Goal: Task Accomplishment & Management: Manage account settings

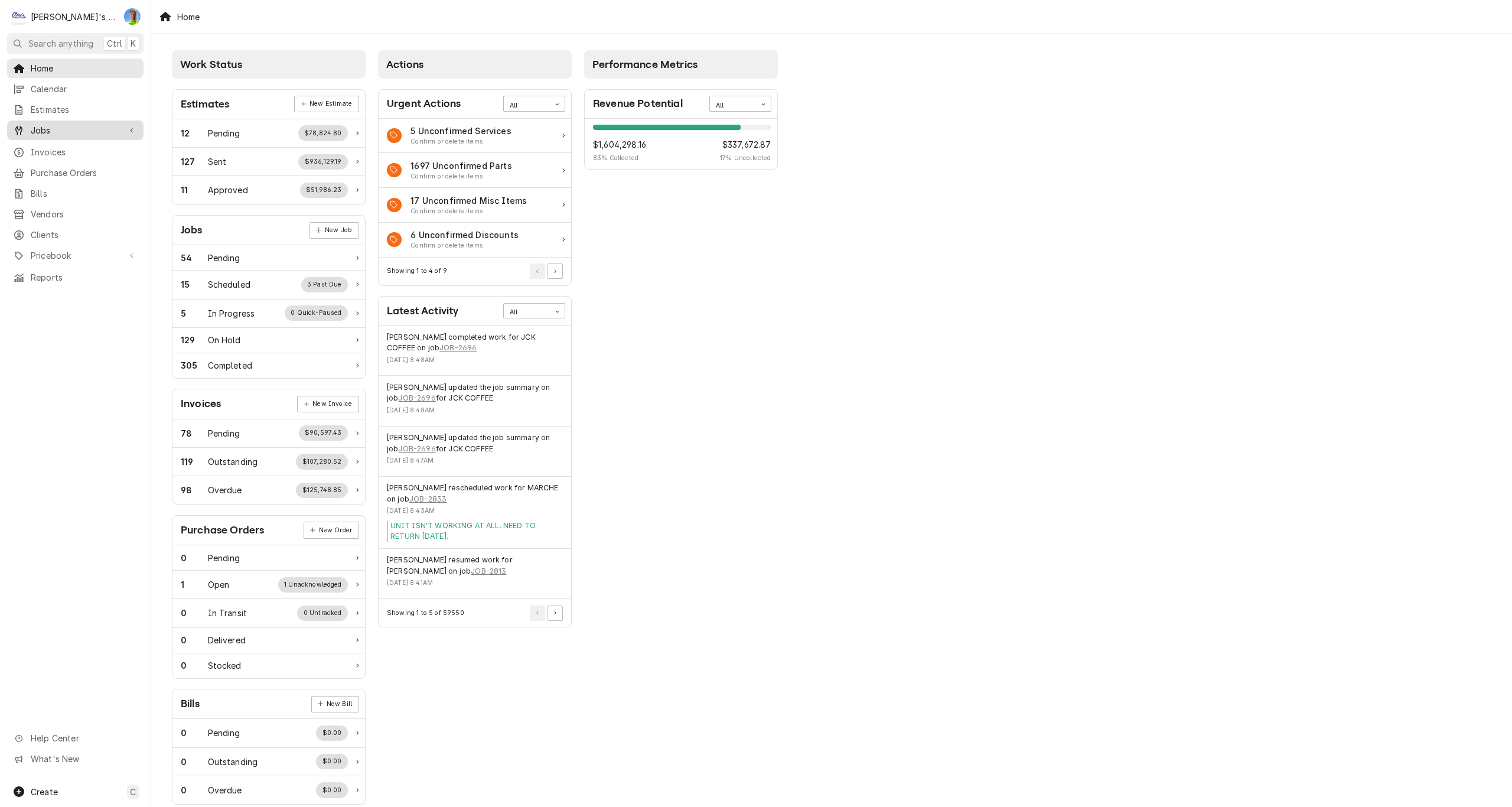
click at [80, 129] on span "Jobs" at bounding box center [75, 130] width 89 height 12
click at [83, 145] on span "Jobs" at bounding box center [84, 150] width 107 height 12
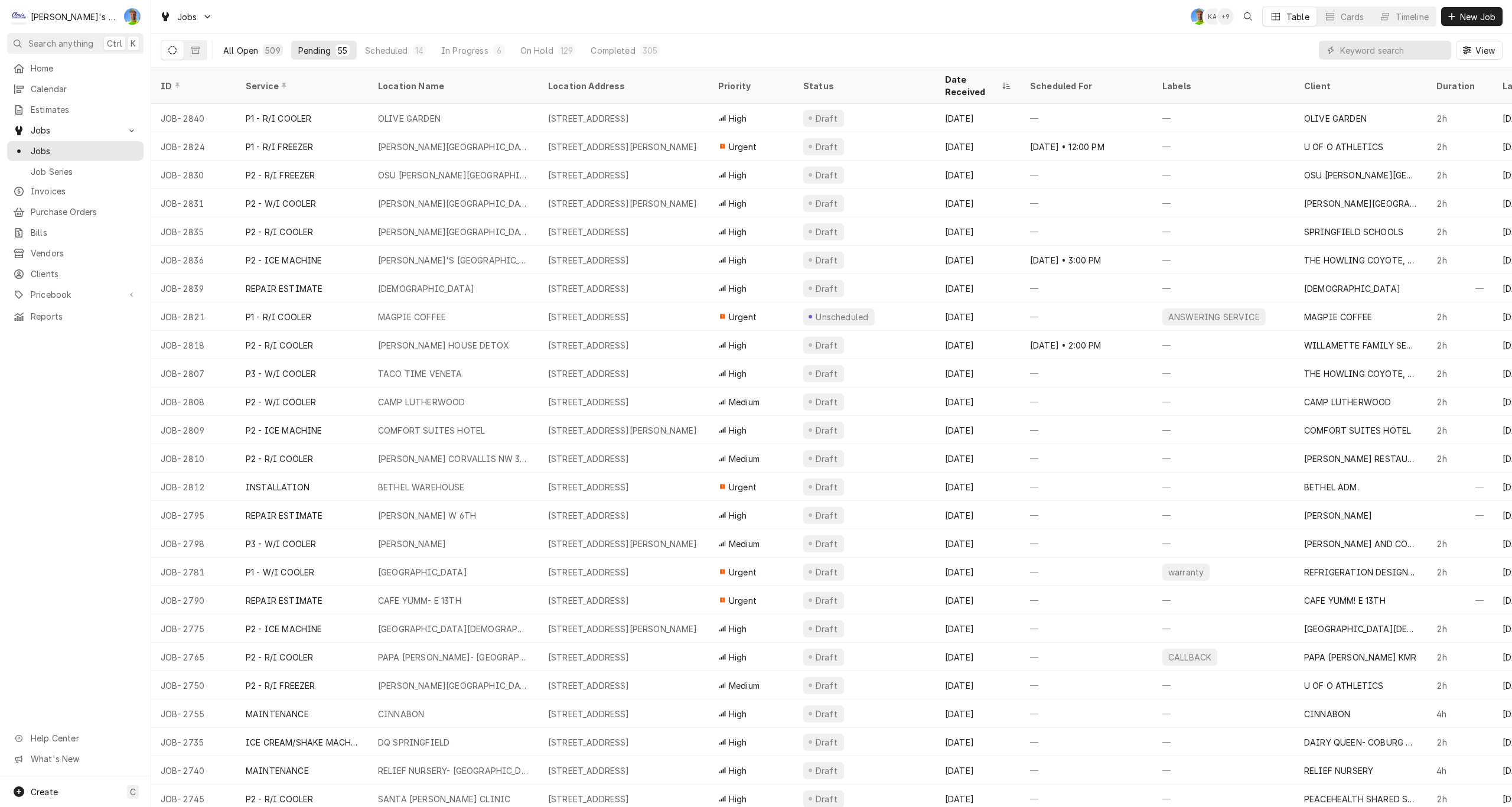
click at [227, 48] on div "All Open" at bounding box center [240, 50] width 35 height 12
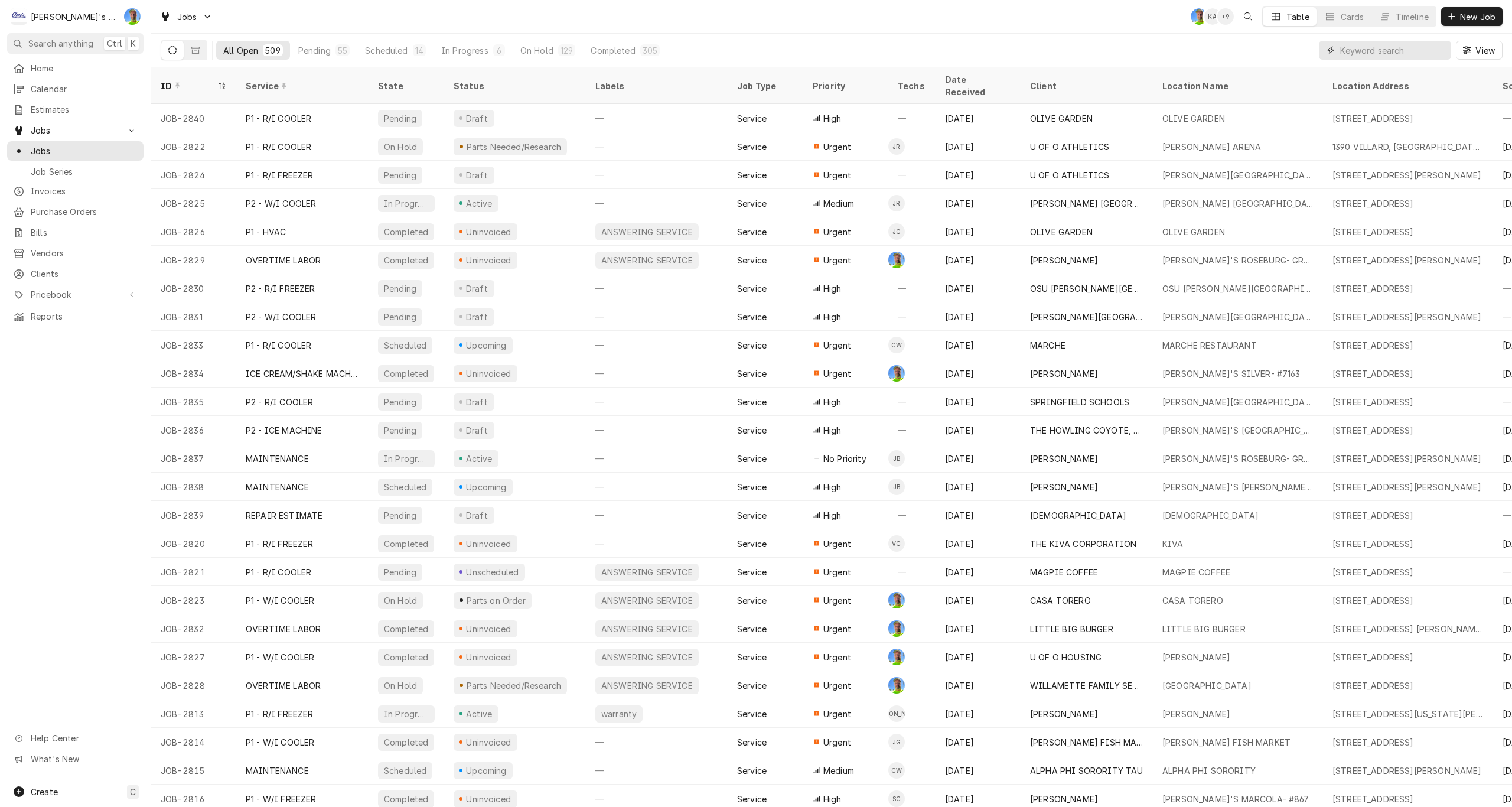
click at [1341, 55] on input "Dynamic Content Wrapper" at bounding box center [1392, 50] width 105 height 19
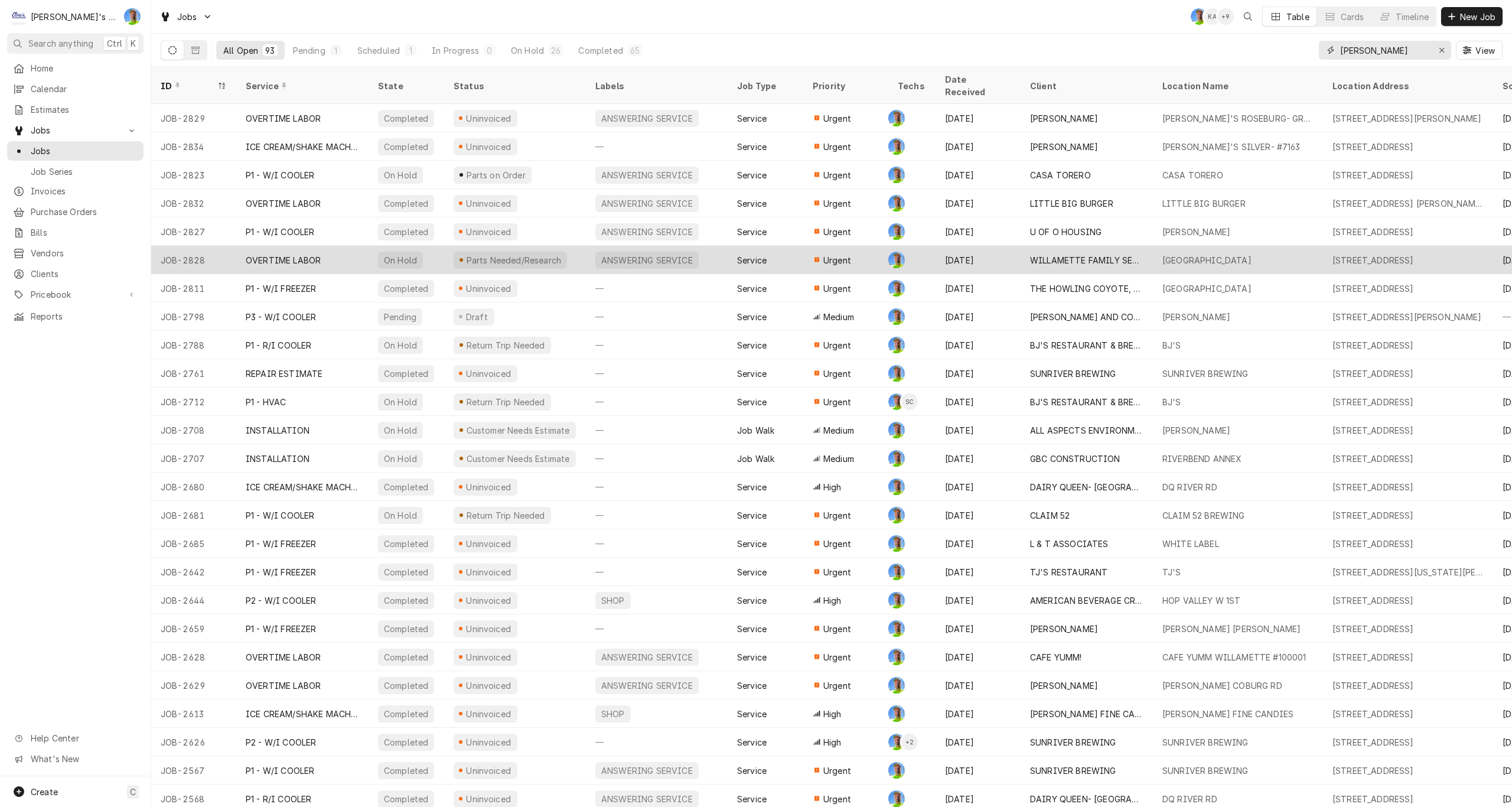
type input "greg"
click at [1205, 254] on div "CARLTON HOUSE" at bounding box center [1206, 260] width 89 height 12
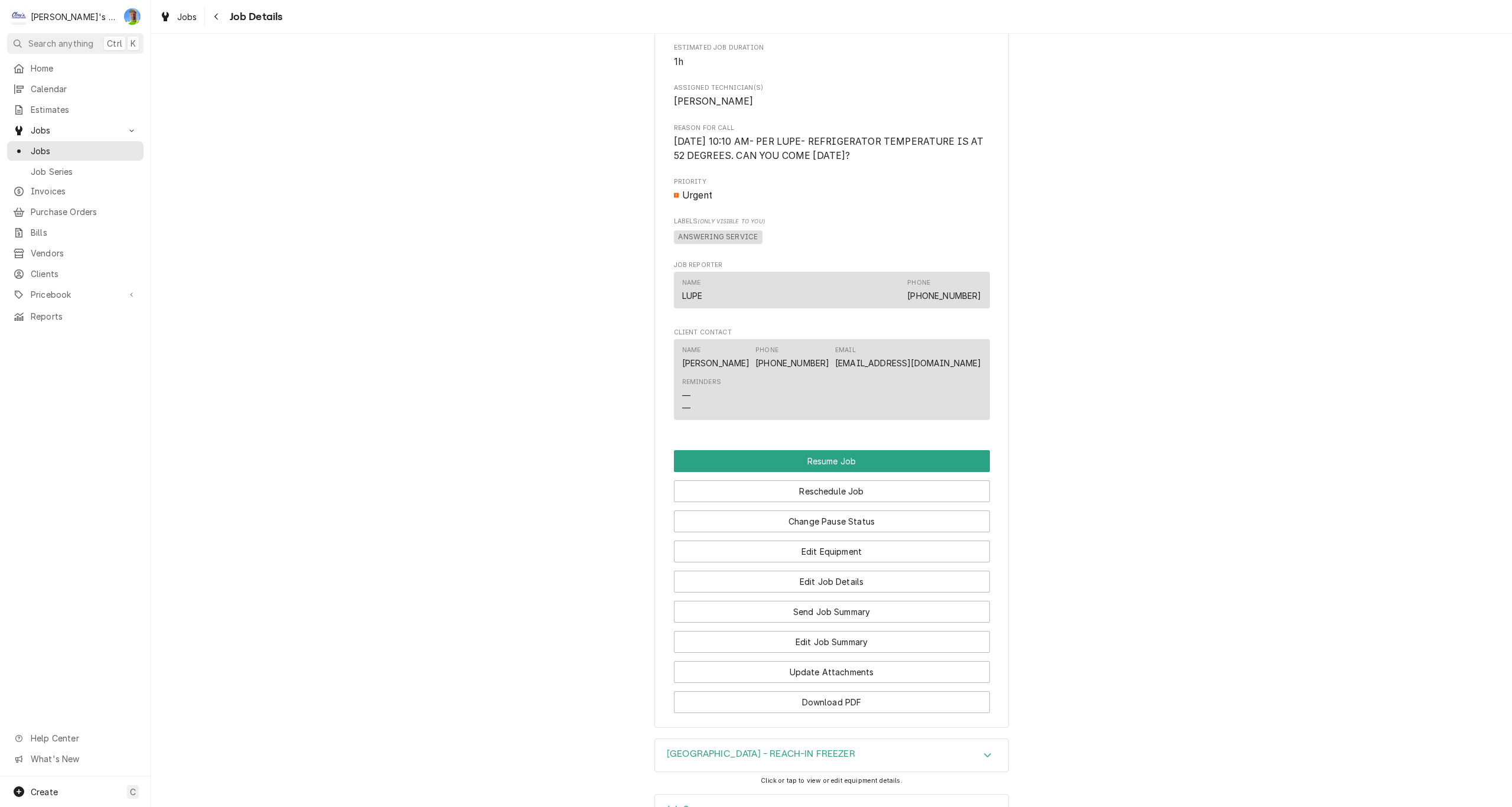
scroll to position [827, 0]
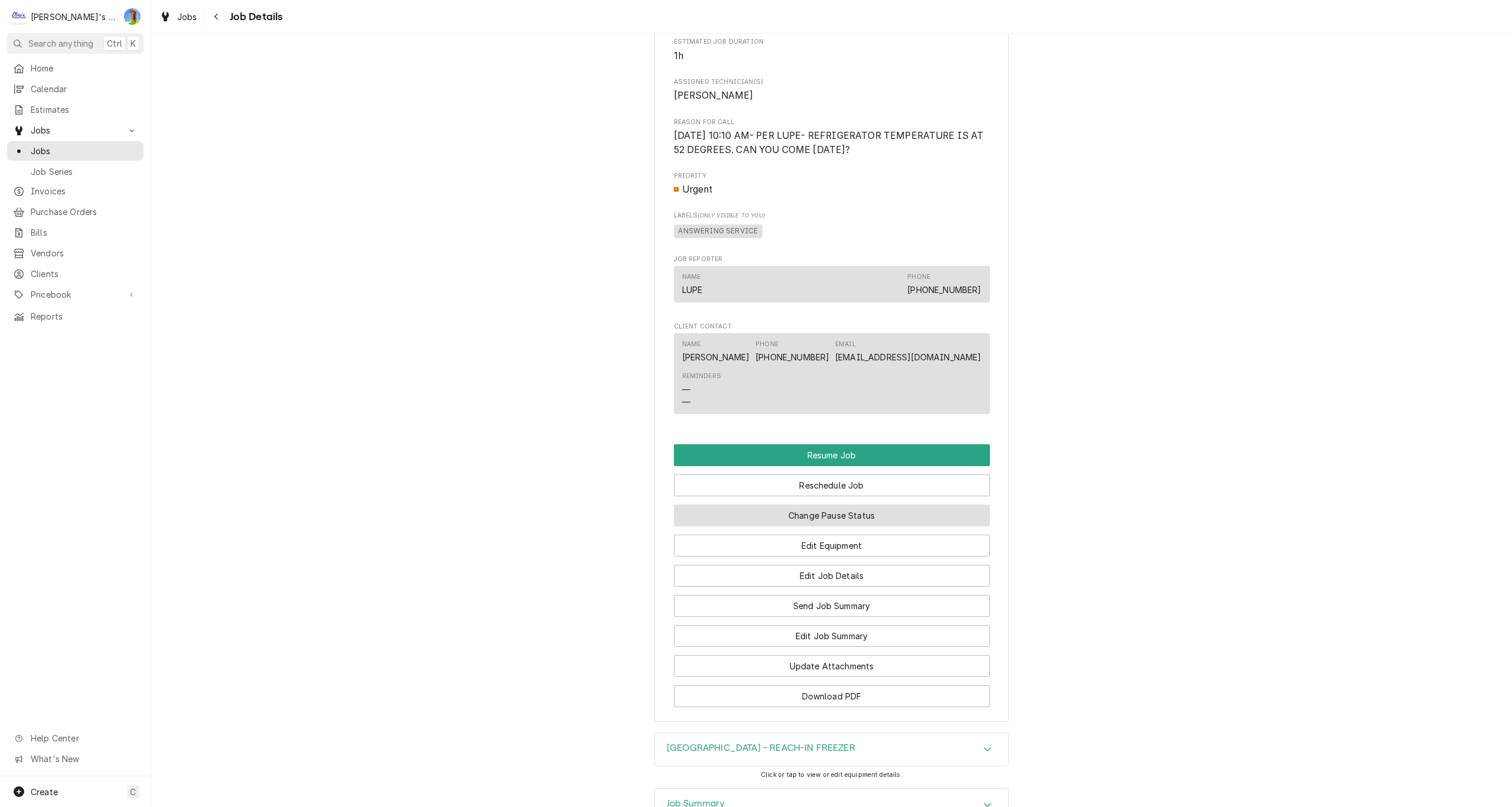
click at [971, 504] on button "Change Pause Status" at bounding box center [832, 515] width 316 height 22
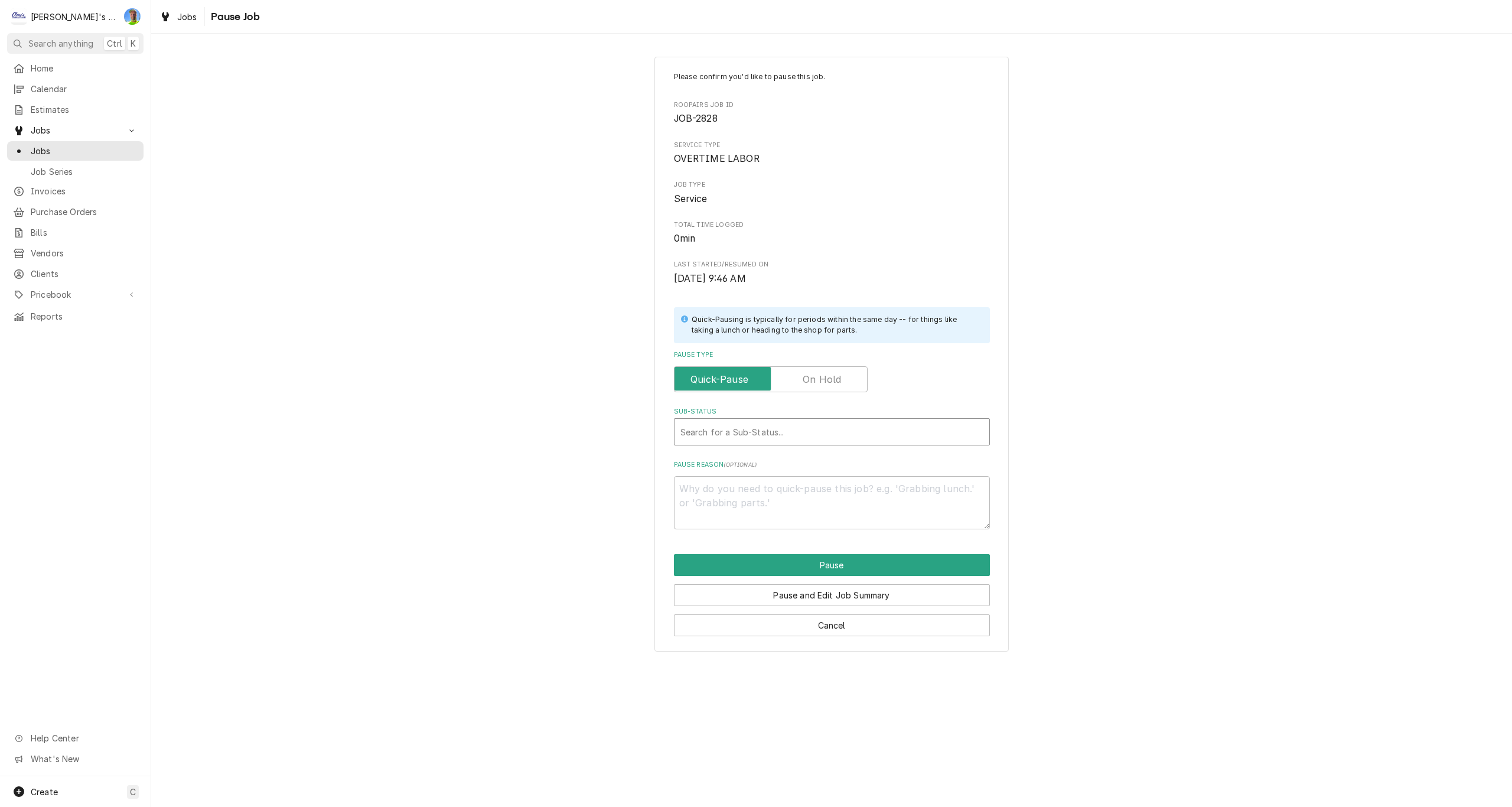
type textarea "x"
click at [863, 437] on div "Sub-Status" at bounding box center [832, 431] width 303 height 21
click at [836, 381] on label "Pause Type" at bounding box center [770, 379] width 194 height 26
click at [836, 381] on input "Pause Type" at bounding box center [770, 379] width 183 height 26
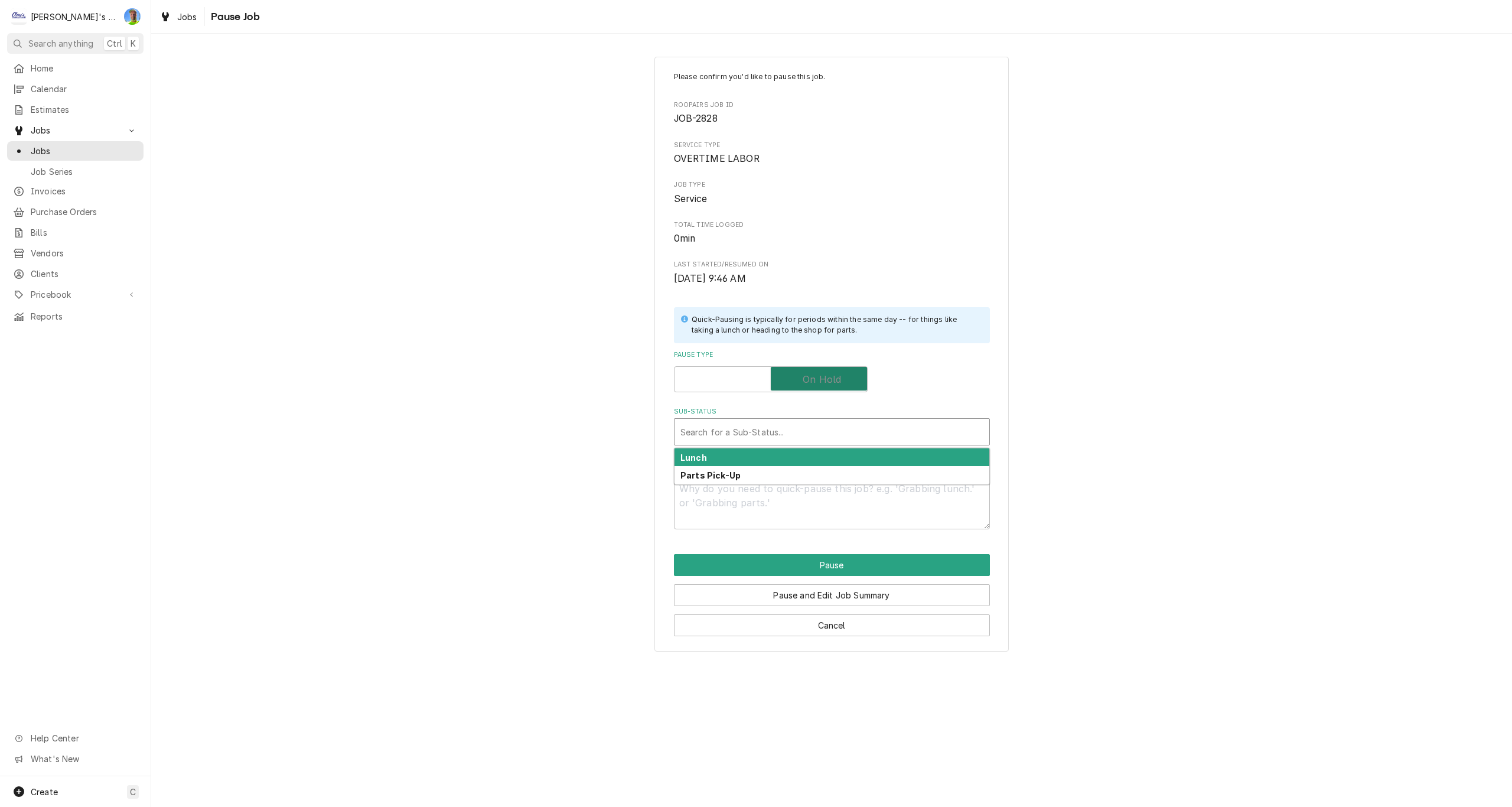
checkbox input "true"
click at [844, 439] on div "Sub-Status" at bounding box center [832, 431] width 303 height 21
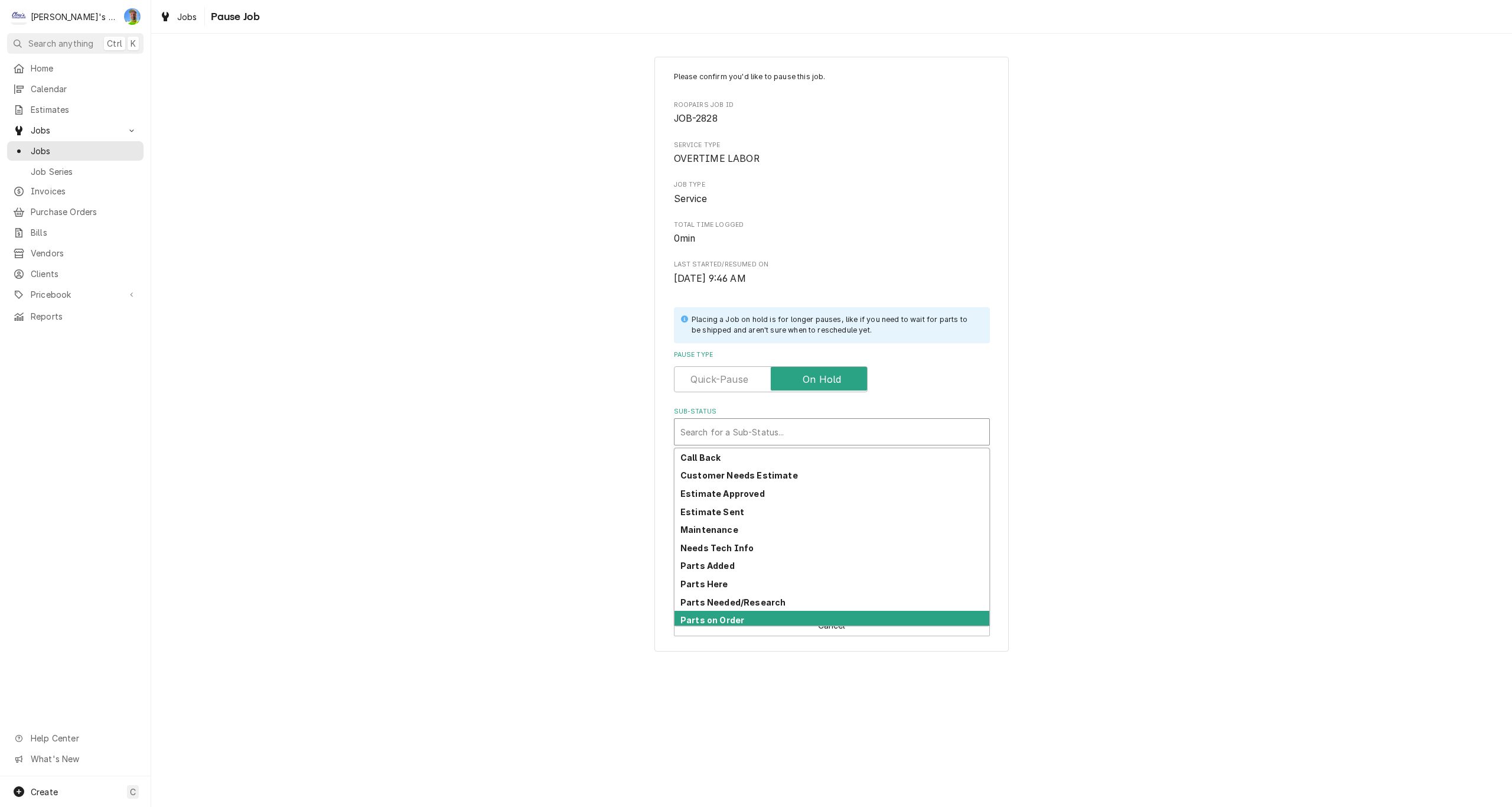
click at [815, 618] on div "Parts on Order" at bounding box center [832, 620] width 314 height 18
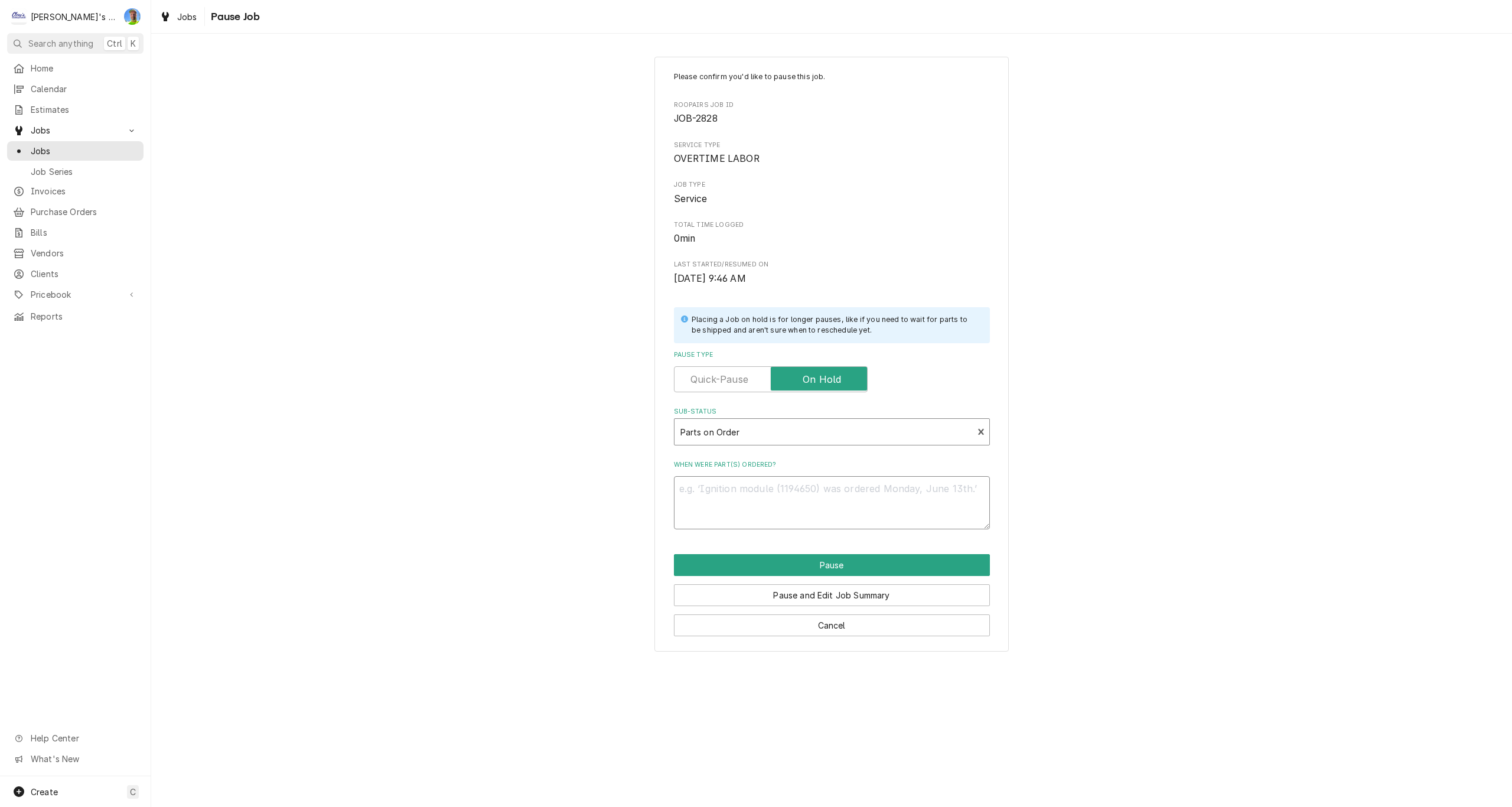
click at [814, 497] on textarea "When were part(s) ordered?" at bounding box center [832, 502] width 316 height 53
type textarea "x"
type textarea "9"
type textarea "x"
type textarea "9/"
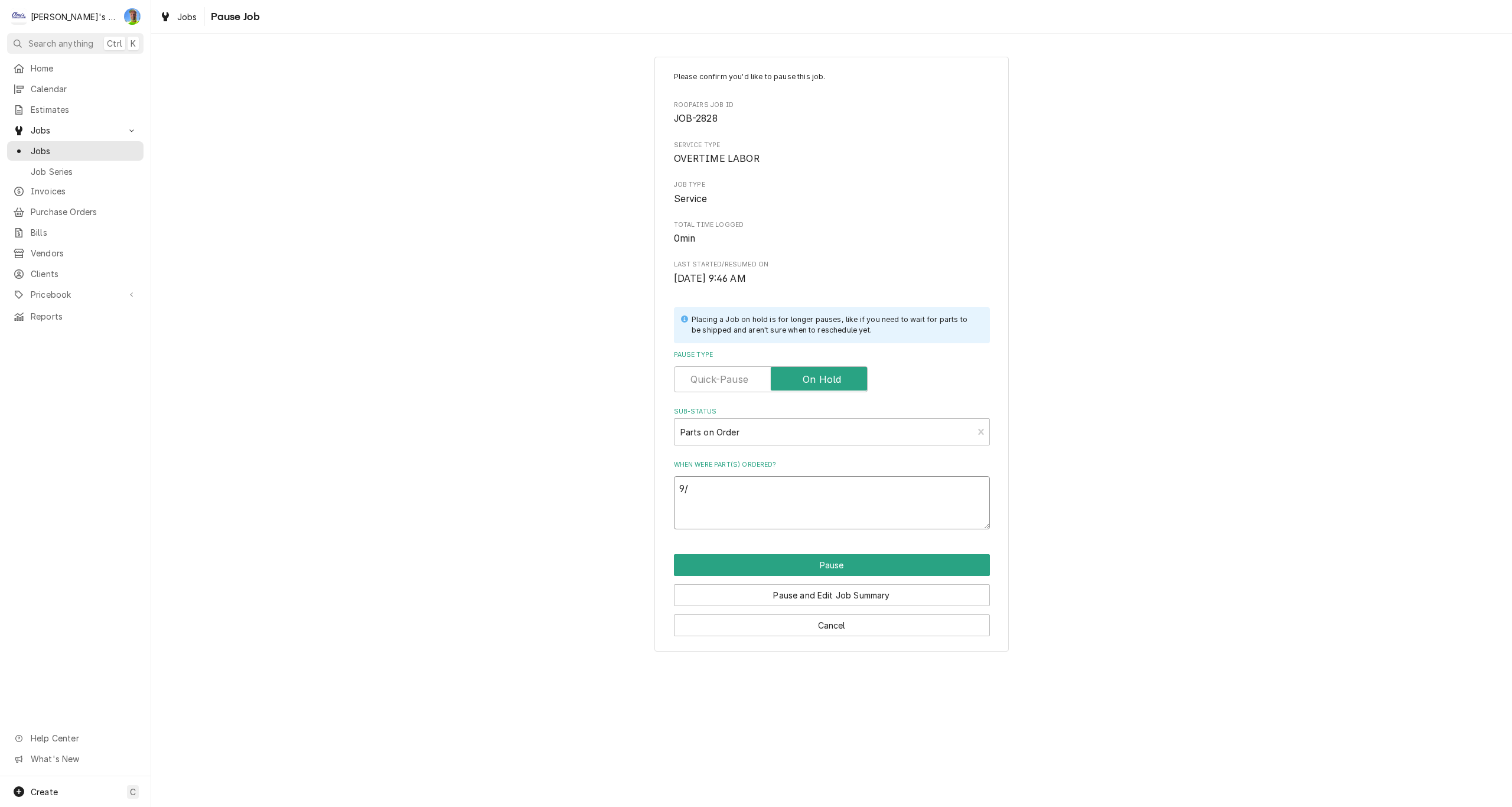
type textarea "x"
type textarea "9/3"
type textarea "x"
type textarea "9/3"
type textarea "x"
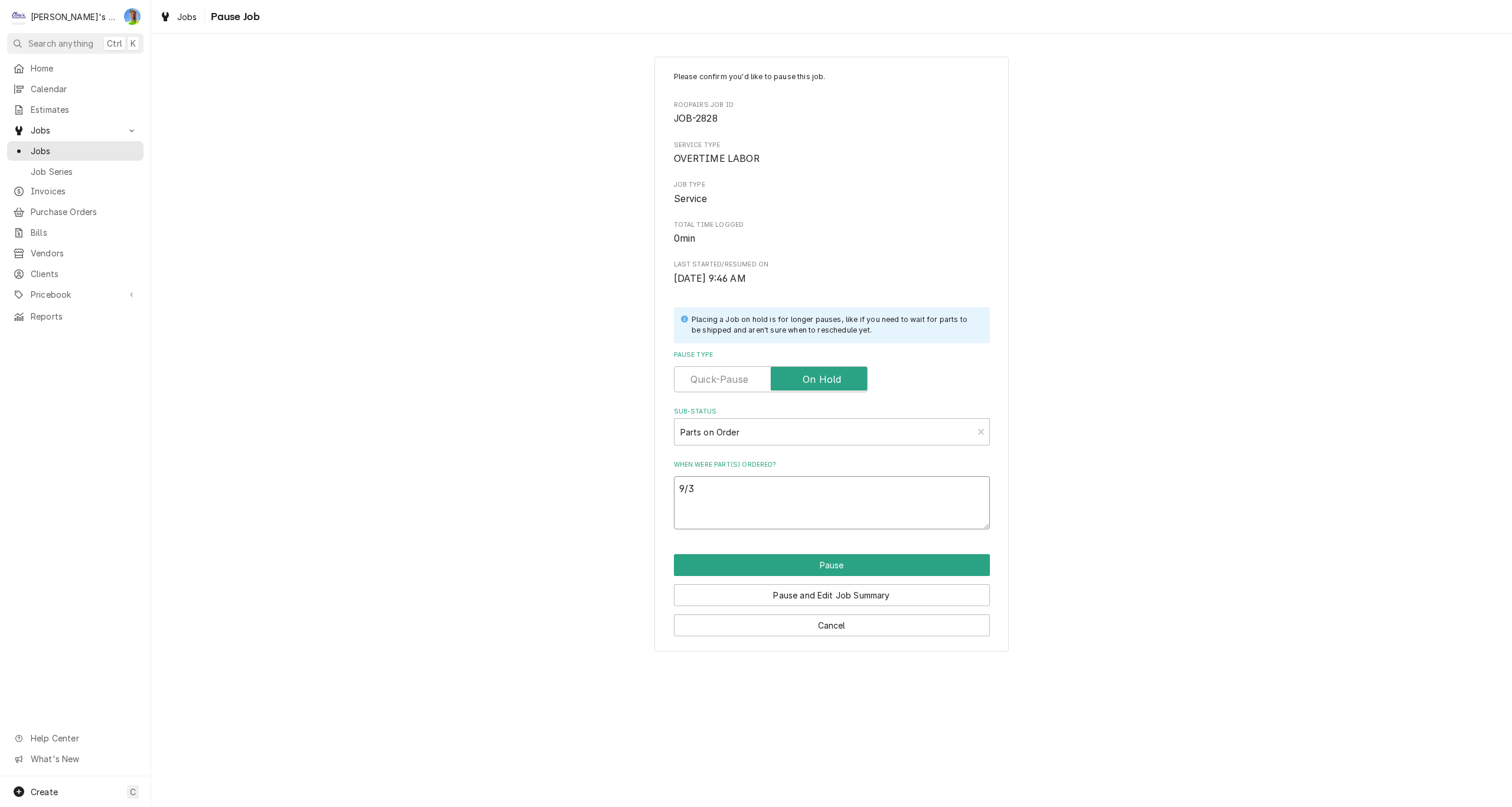
type textarea "9/3 o"
type textarea "x"
type textarea "9/3 or"
type textarea "x"
type textarea "9/3 ord"
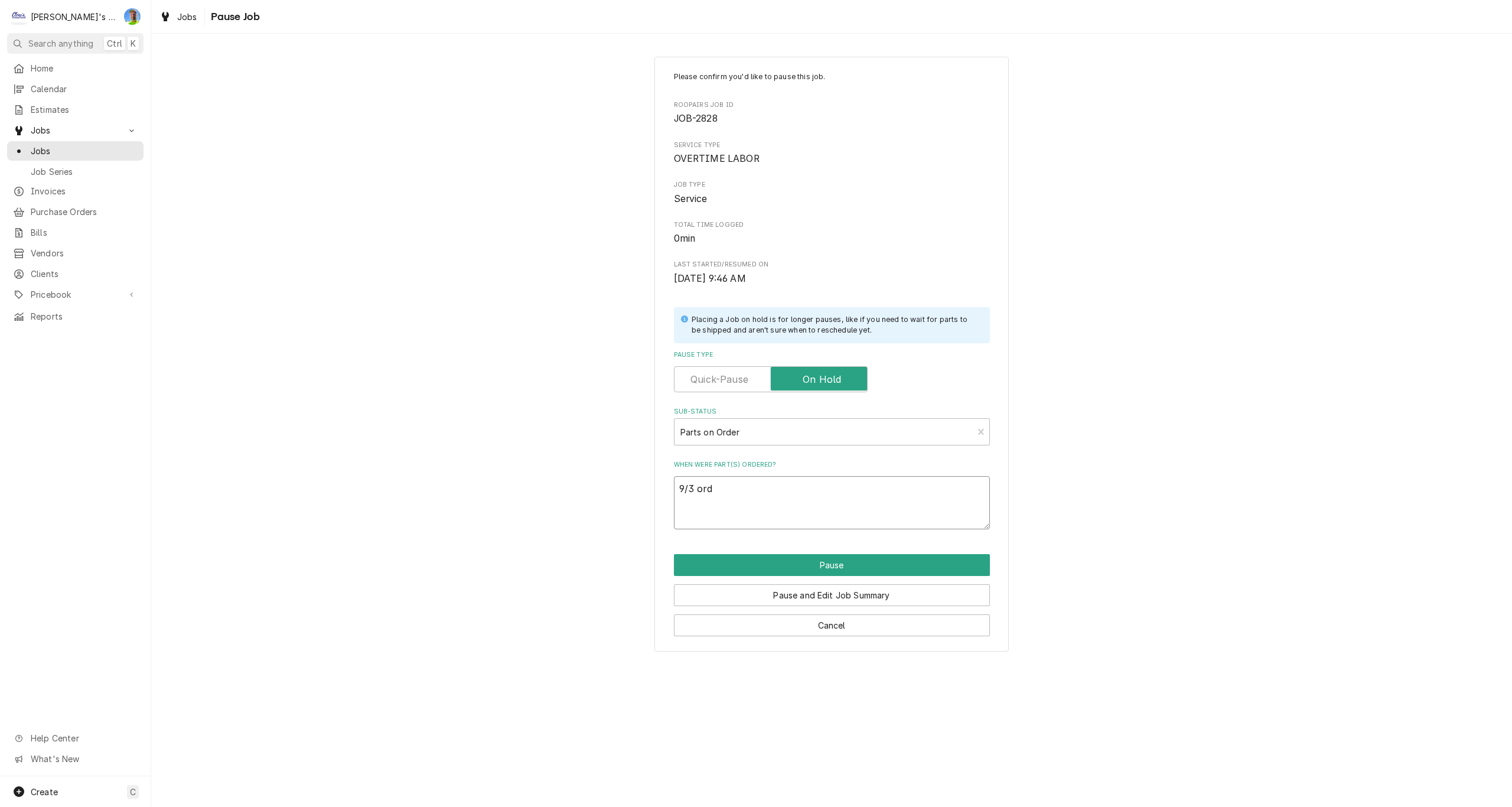
type textarea "x"
type textarea "9/3 orde"
type textarea "x"
type textarea "9/3 order"
type textarea "x"
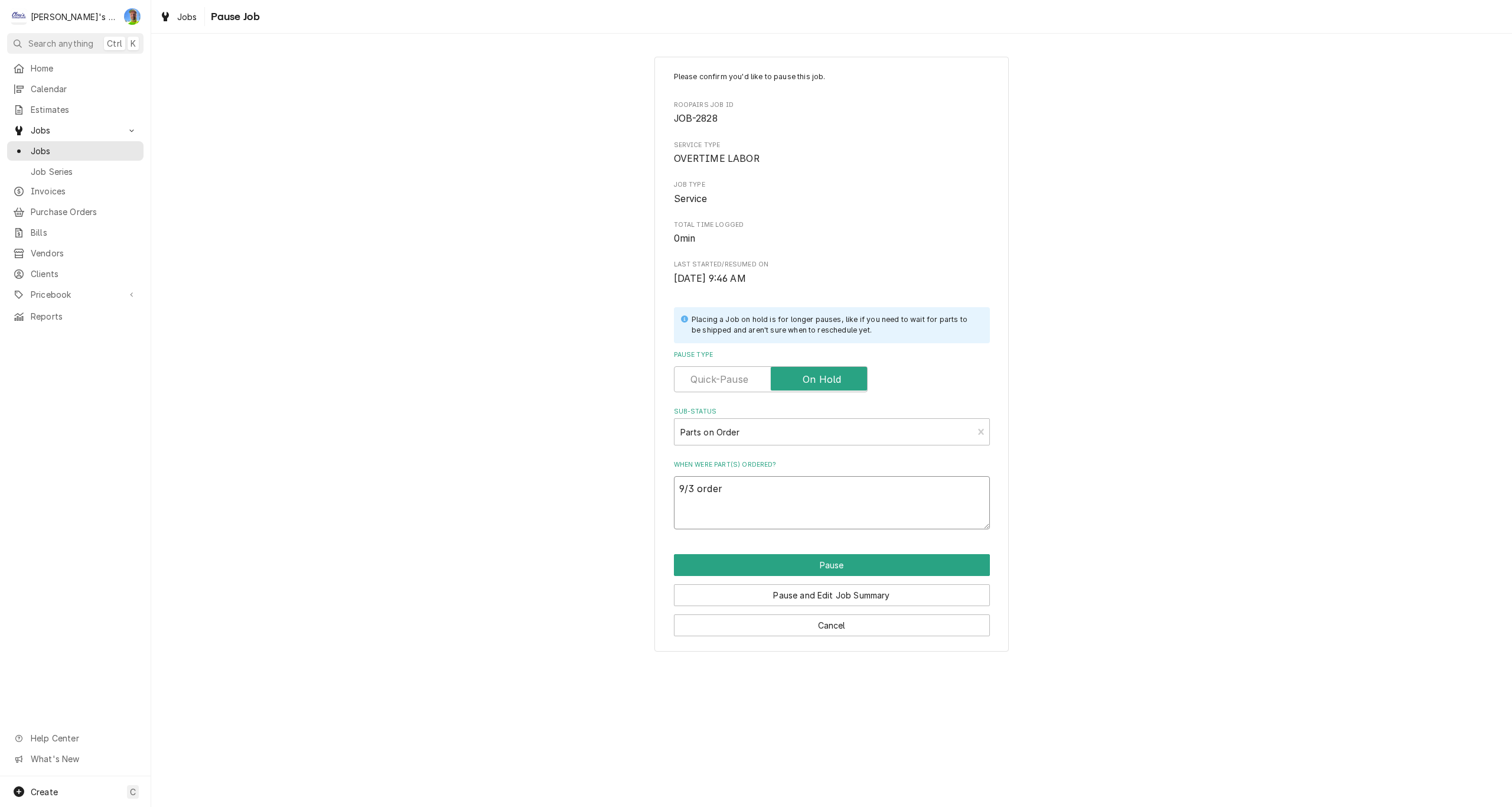
type textarea "9/3 ordere"
type textarea "x"
type textarea "9/3 ordered"
type textarea "x"
type textarea "9/3 ordered"
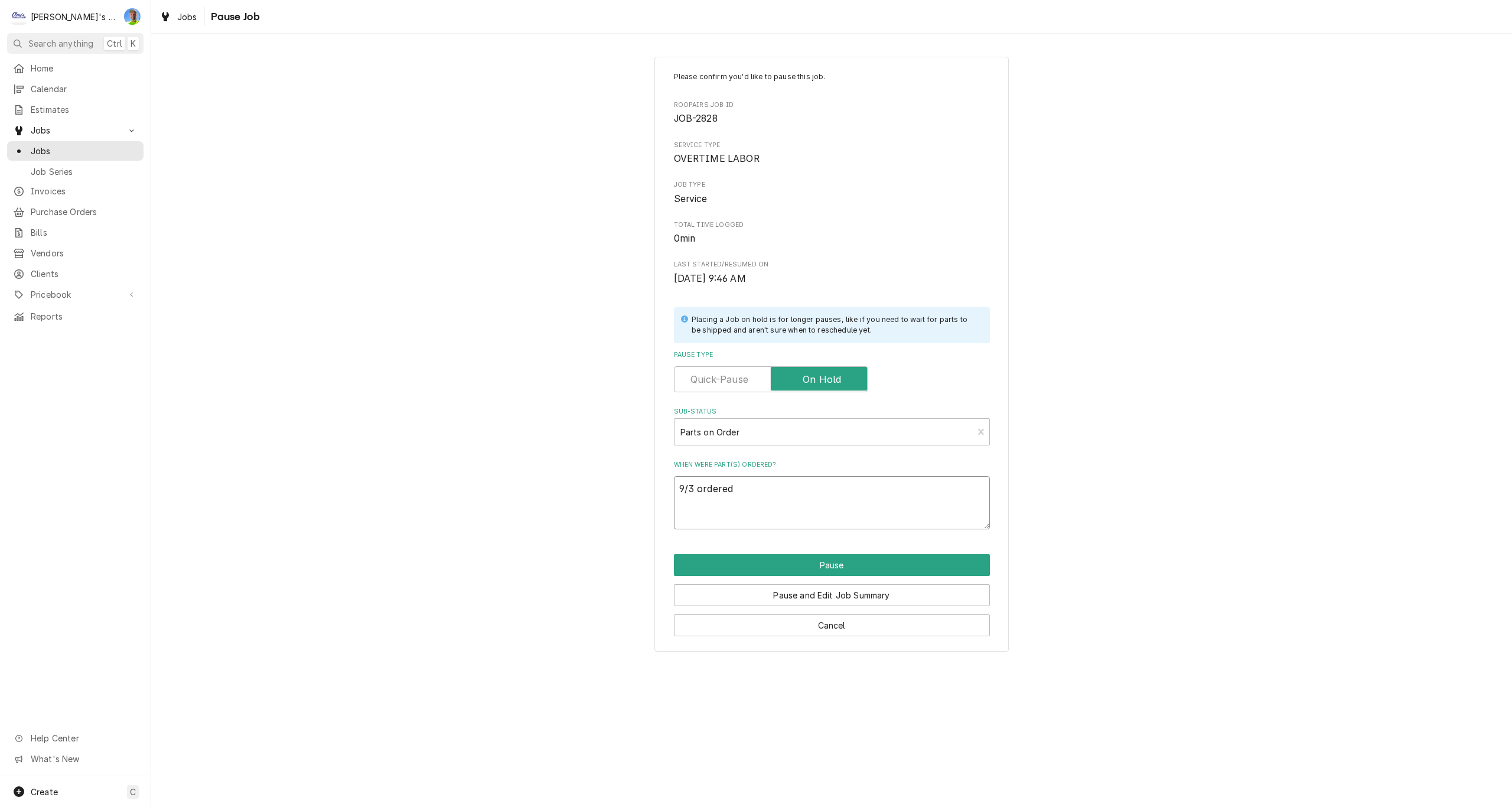
type textarea "x"
type textarea "9/3 ordered n"
type textarea "x"
type textarea "9/3 ordered ne"
type textarea "x"
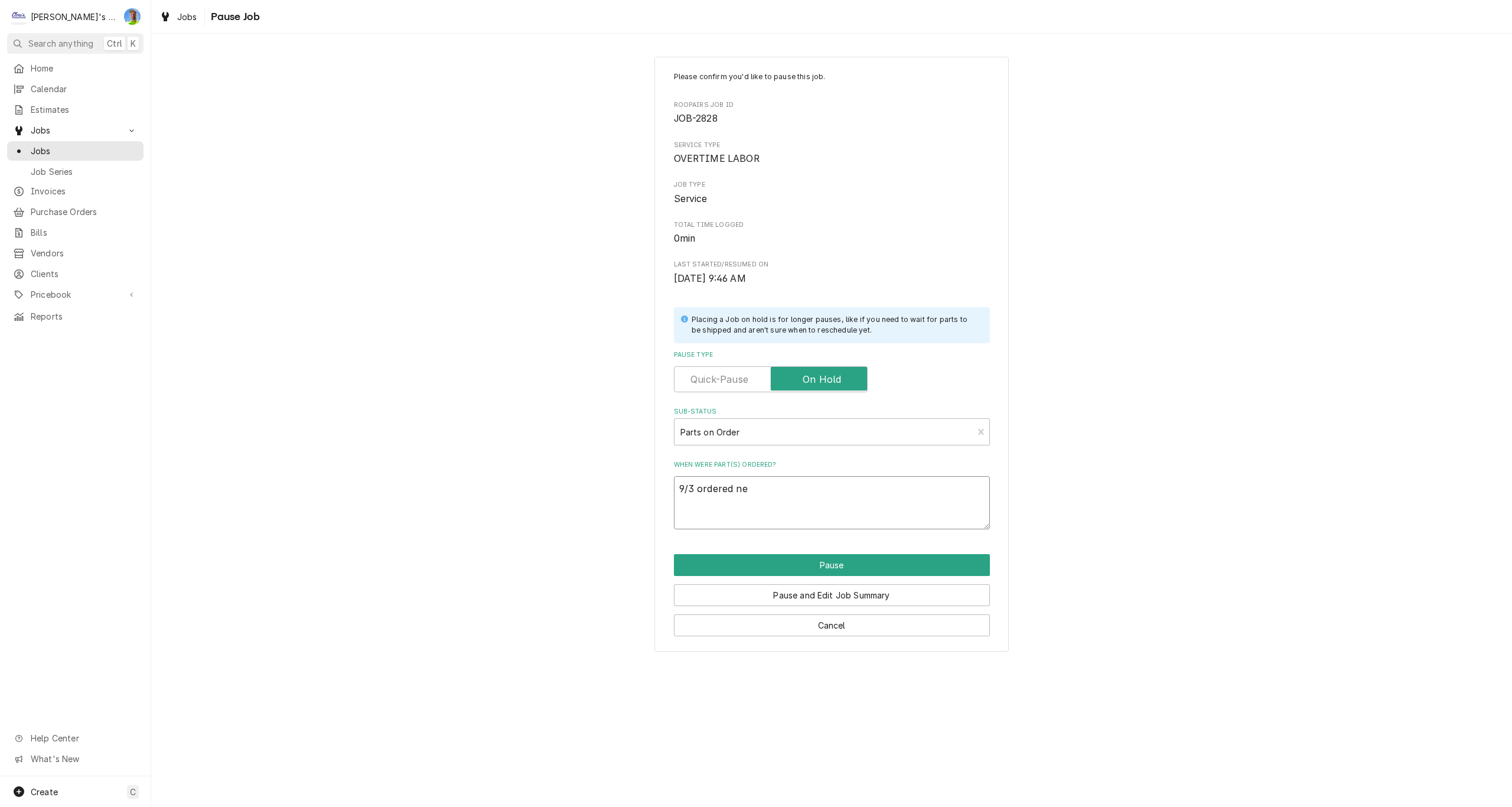
type textarea "9/3 ordered new"
type textarea "x"
type textarea "9/3 ordered new"
type textarea "x"
type textarea "9/3 ordered new c"
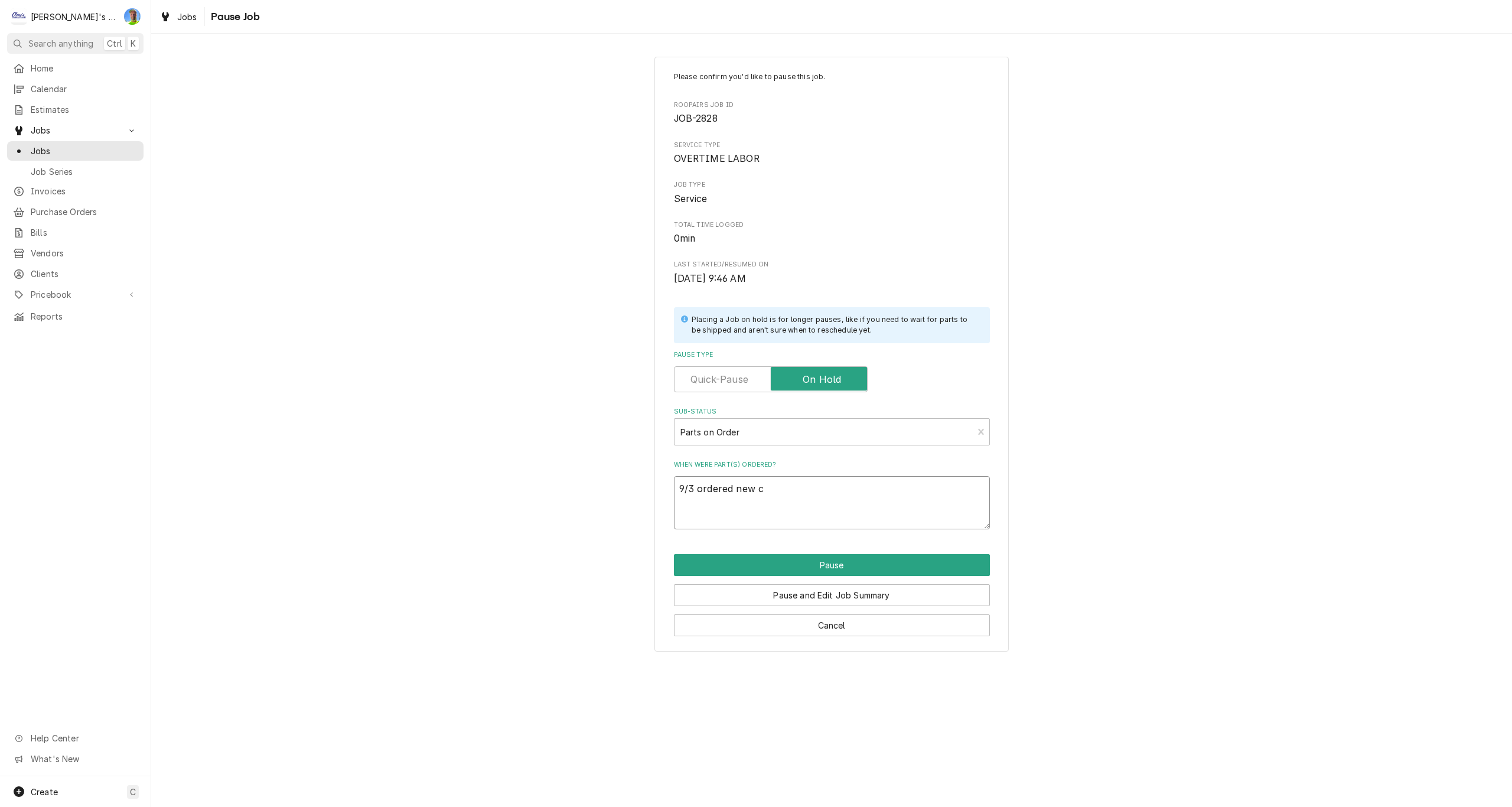
type textarea "x"
type textarea "9/3 ordered new co"
type textarea "x"
type textarea "9/3 ordered new con"
type textarea "x"
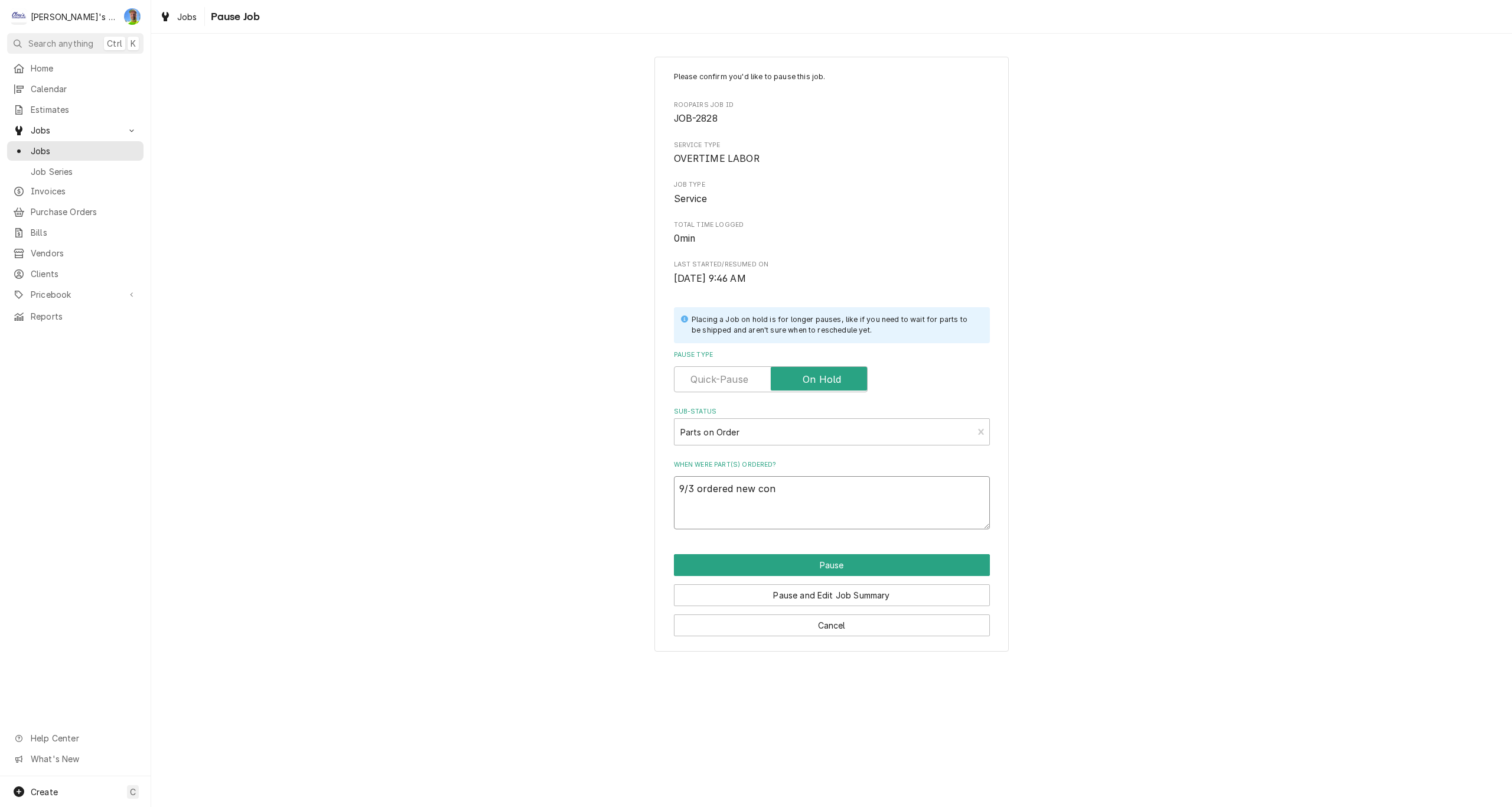
type textarea "9/3 ordered new cont"
type textarea "x"
type textarea "9/3 ordered new contr"
type textarea "x"
type textarea "9/3 ordered new contro"
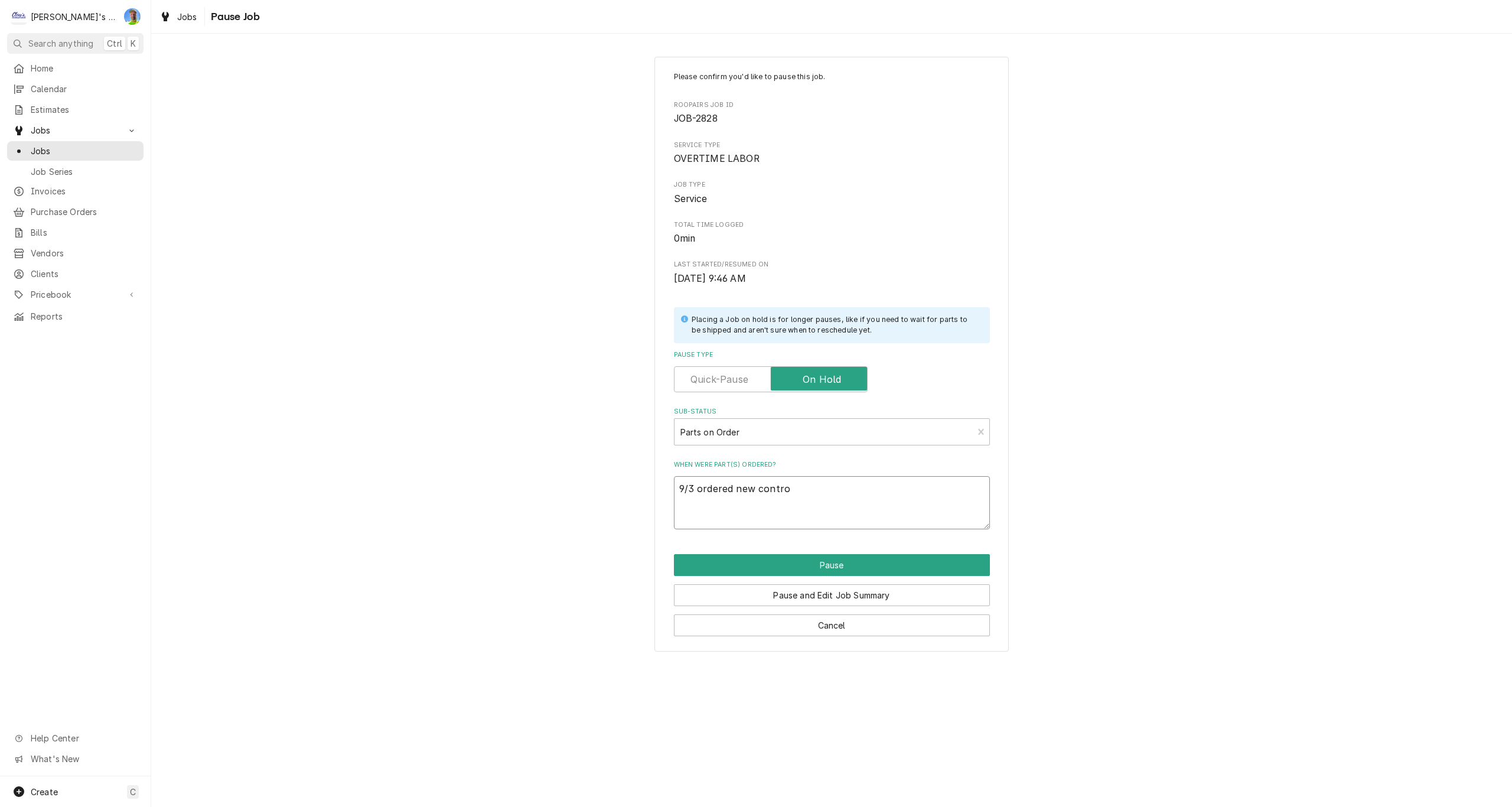
type textarea "x"
type textarea "9/3 ordered new control"
type textarea "x"
type textarea "9/3 ordered new control"
type textarea "x"
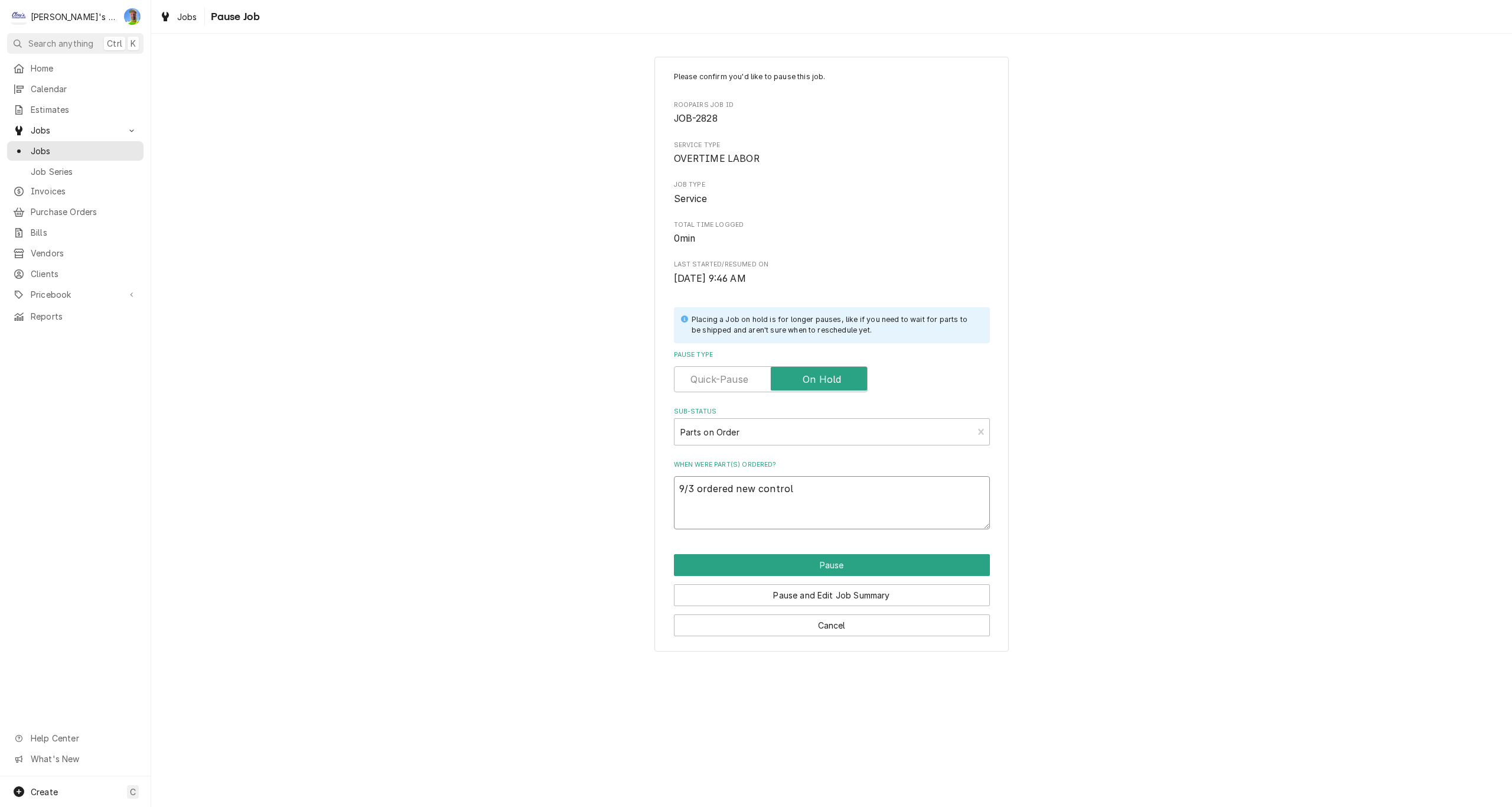
type textarea "9/3 ordered new control b"
type textarea "x"
type textarea "9/3 ordered new control bo"
type textarea "x"
type textarea "9/3 ordered new control boa"
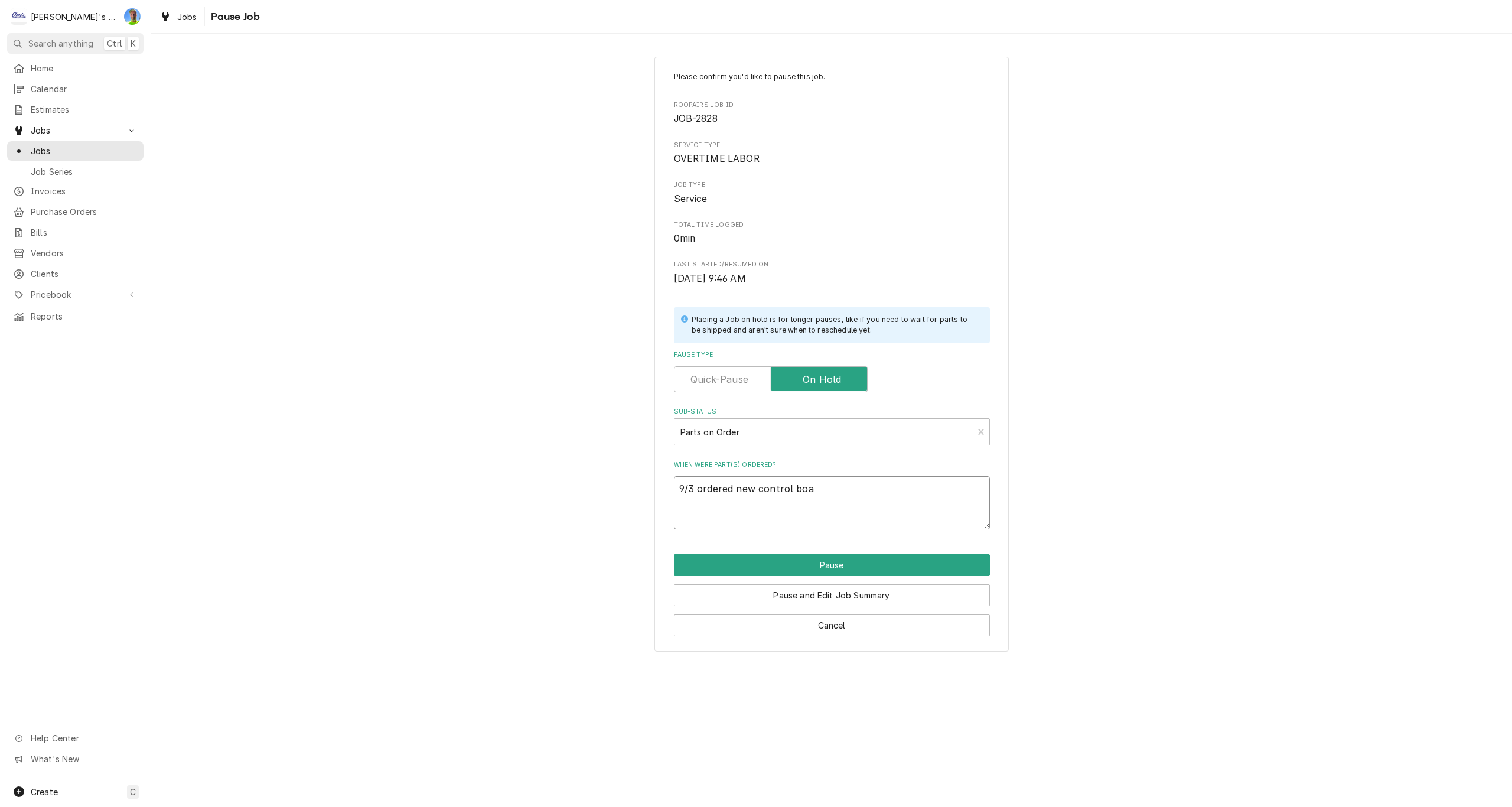
type textarea "x"
type textarea "9/3 ordered new control boar"
type textarea "x"
type textarea "9/3 ordered new control board"
click at [810, 562] on button "Pause" at bounding box center [832, 564] width 316 height 22
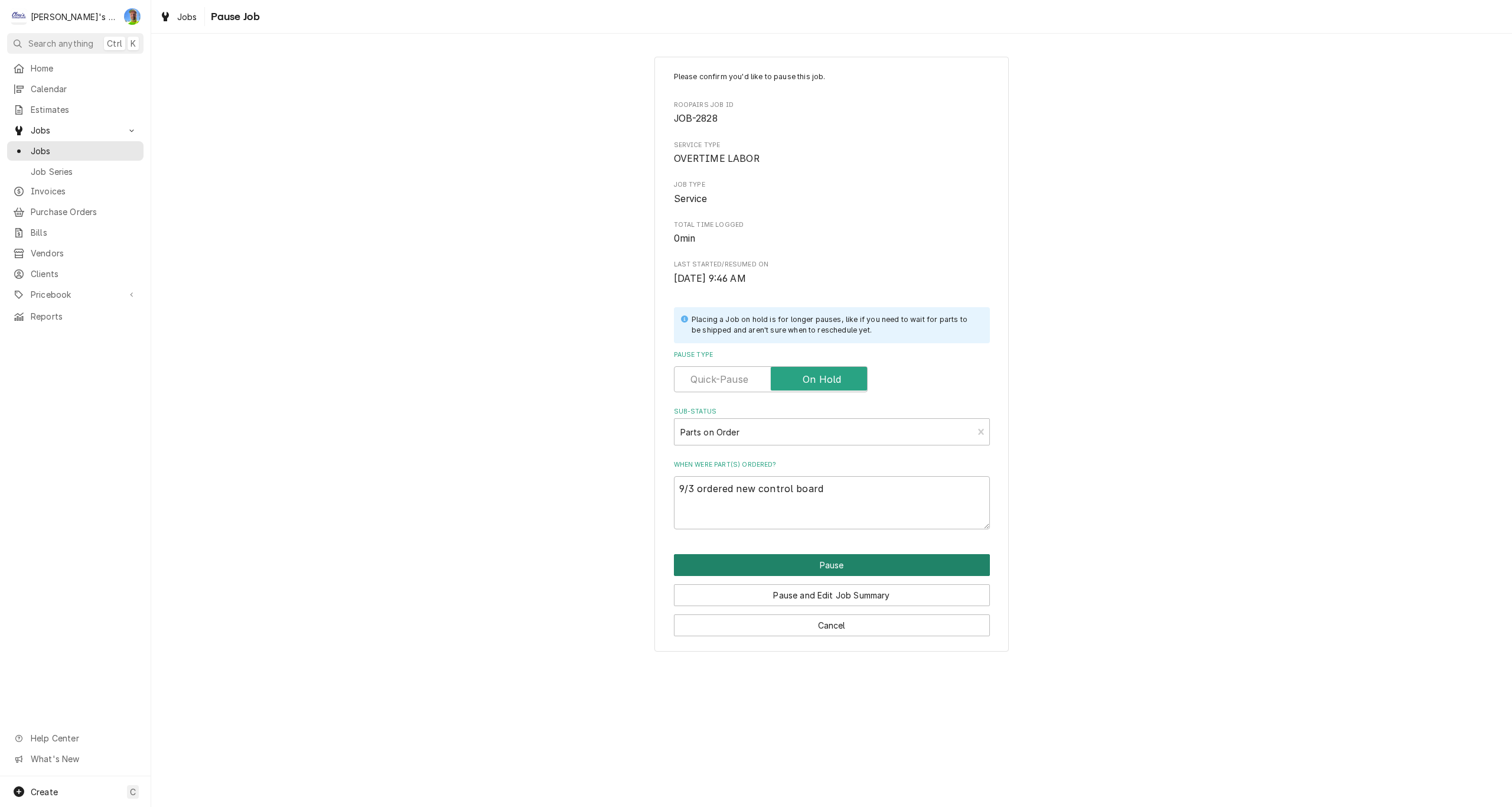
type textarea "x"
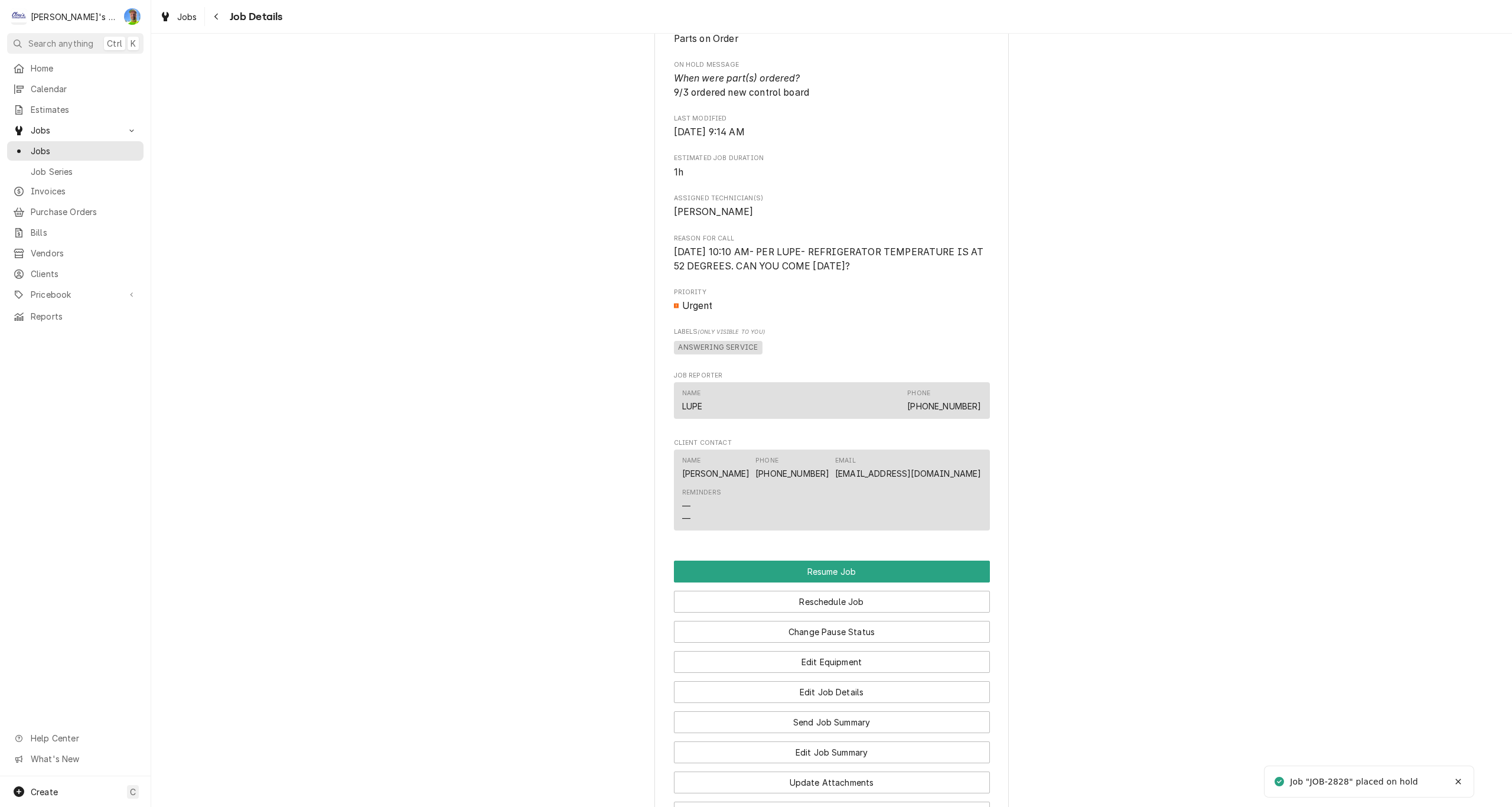
scroll to position [827, 0]
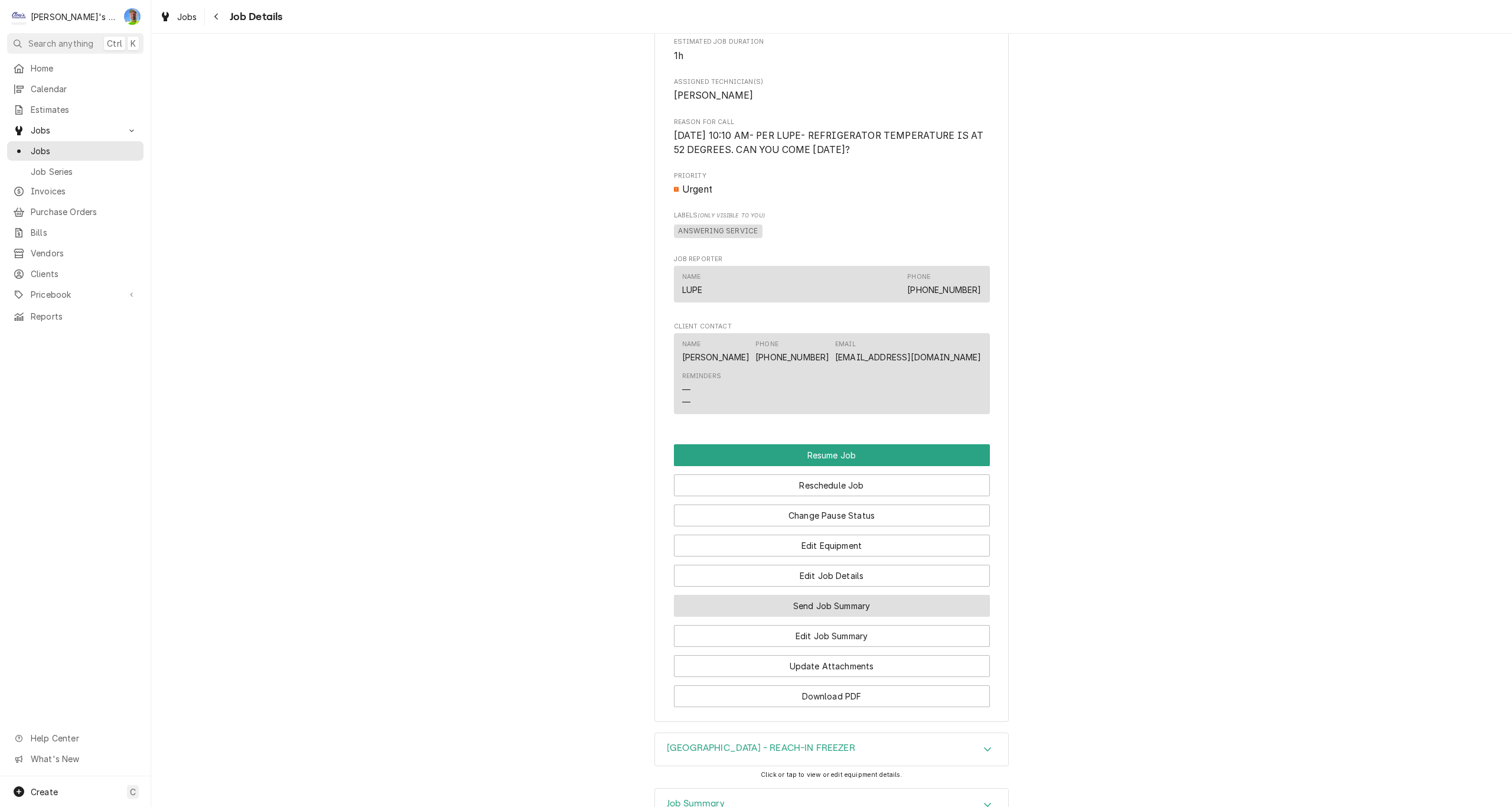
click at [885, 595] on button "Send Job Summary" at bounding box center [832, 605] width 316 height 22
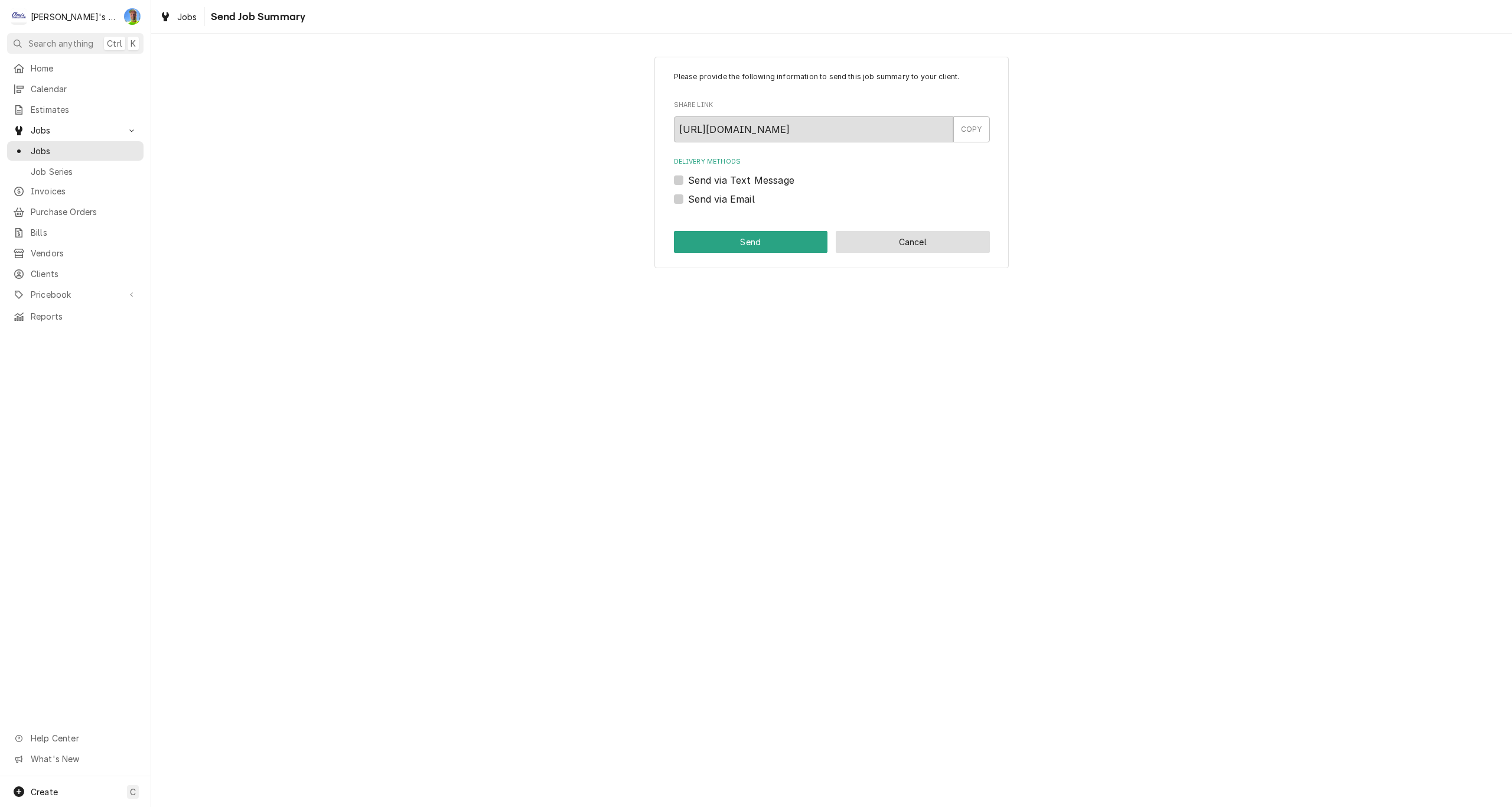
click at [941, 244] on button "Cancel" at bounding box center [912, 242] width 154 height 22
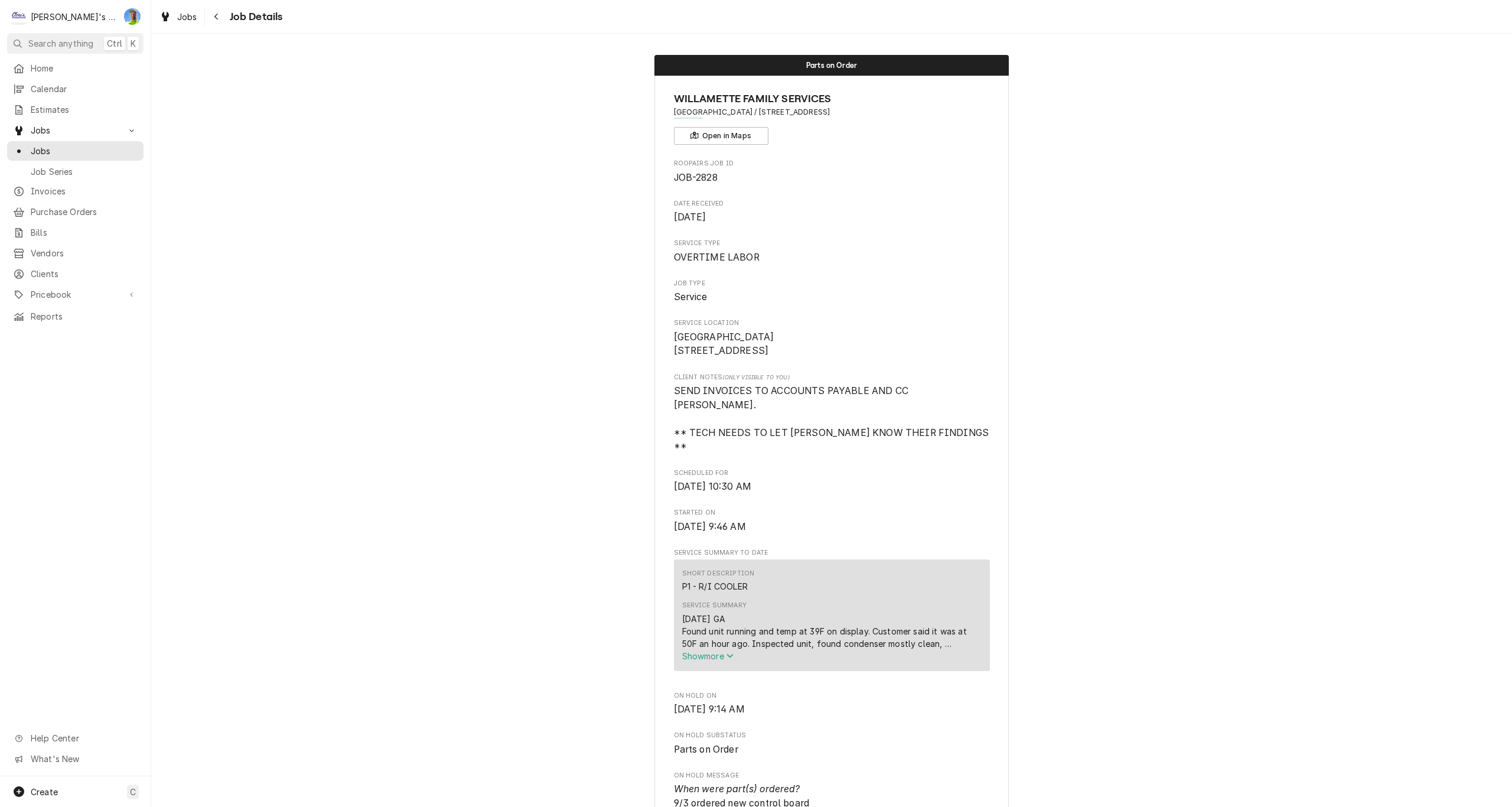
scroll to position [827, 0]
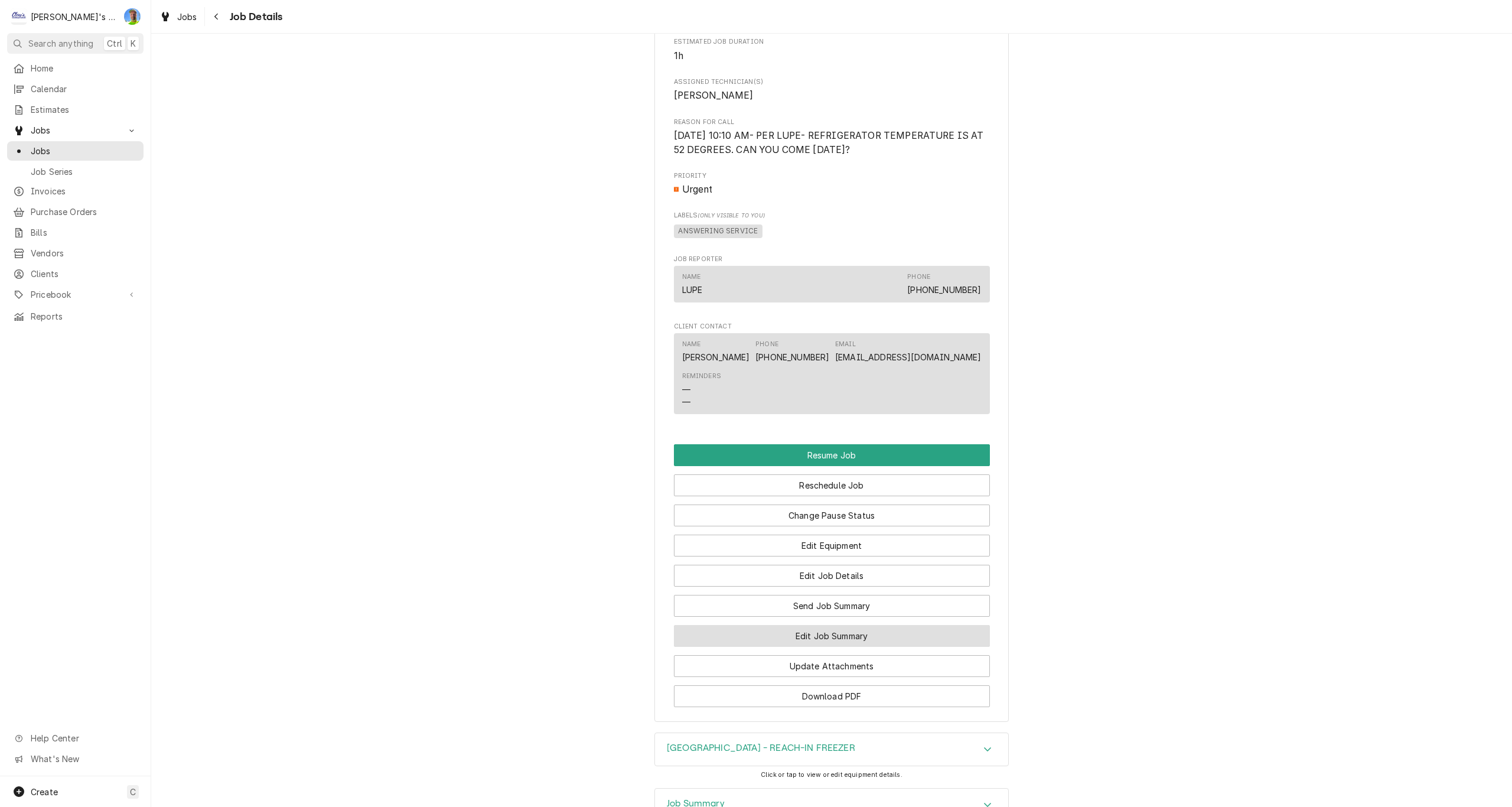
click at [881, 625] on button "Edit Job Summary" at bounding box center [832, 635] width 316 height 22
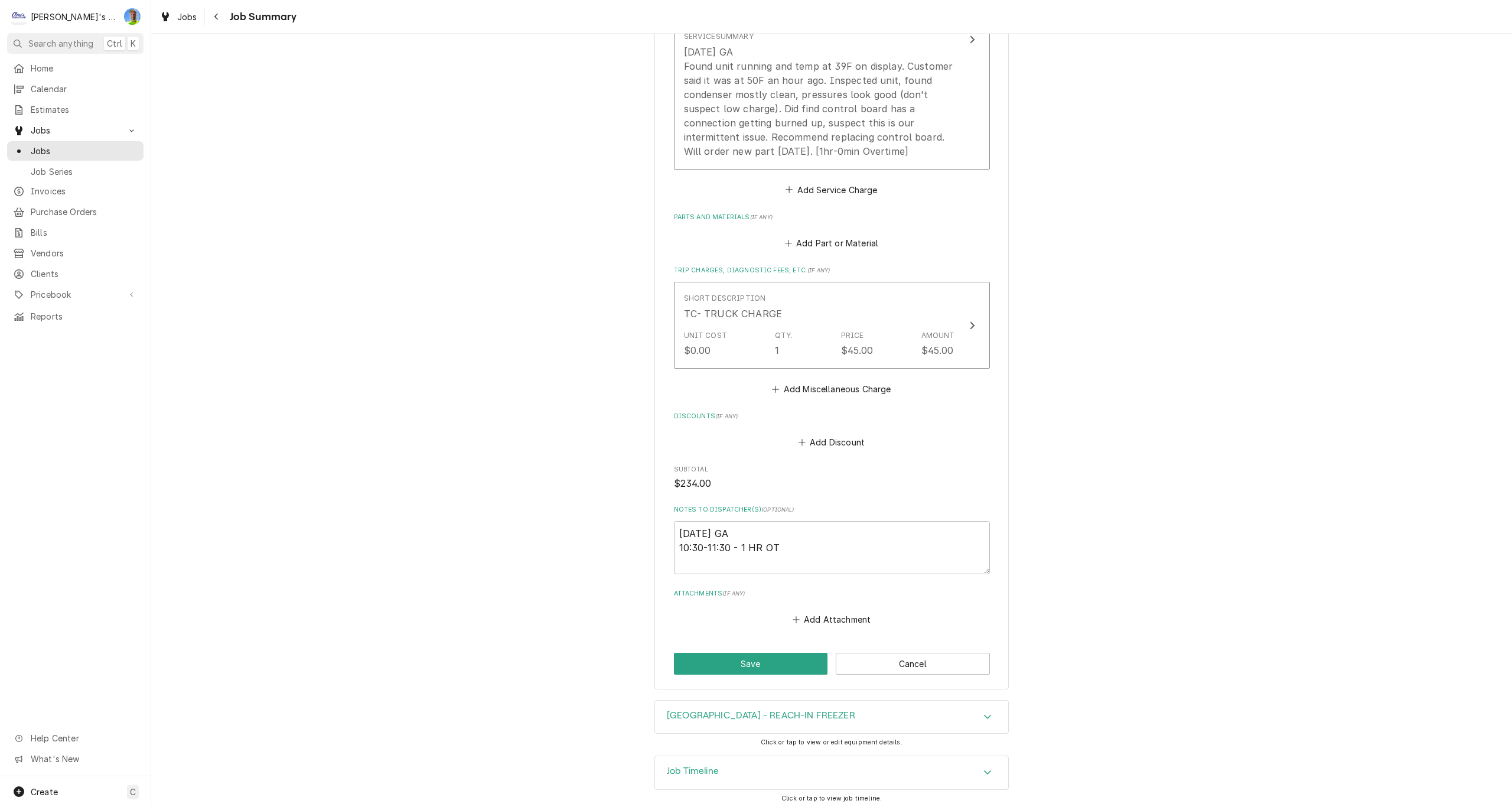
scroll to position [431, 0]
click at [893, 549] on textarea "[DATE] GA 10:30-11:30 - 1 HR OT" at bounding box center [832, 543] width 316 height 53
type textarea "x"
type textarea "[DATE] GA 10:30-11:30 - 1 HR OT"
type textarea "x"
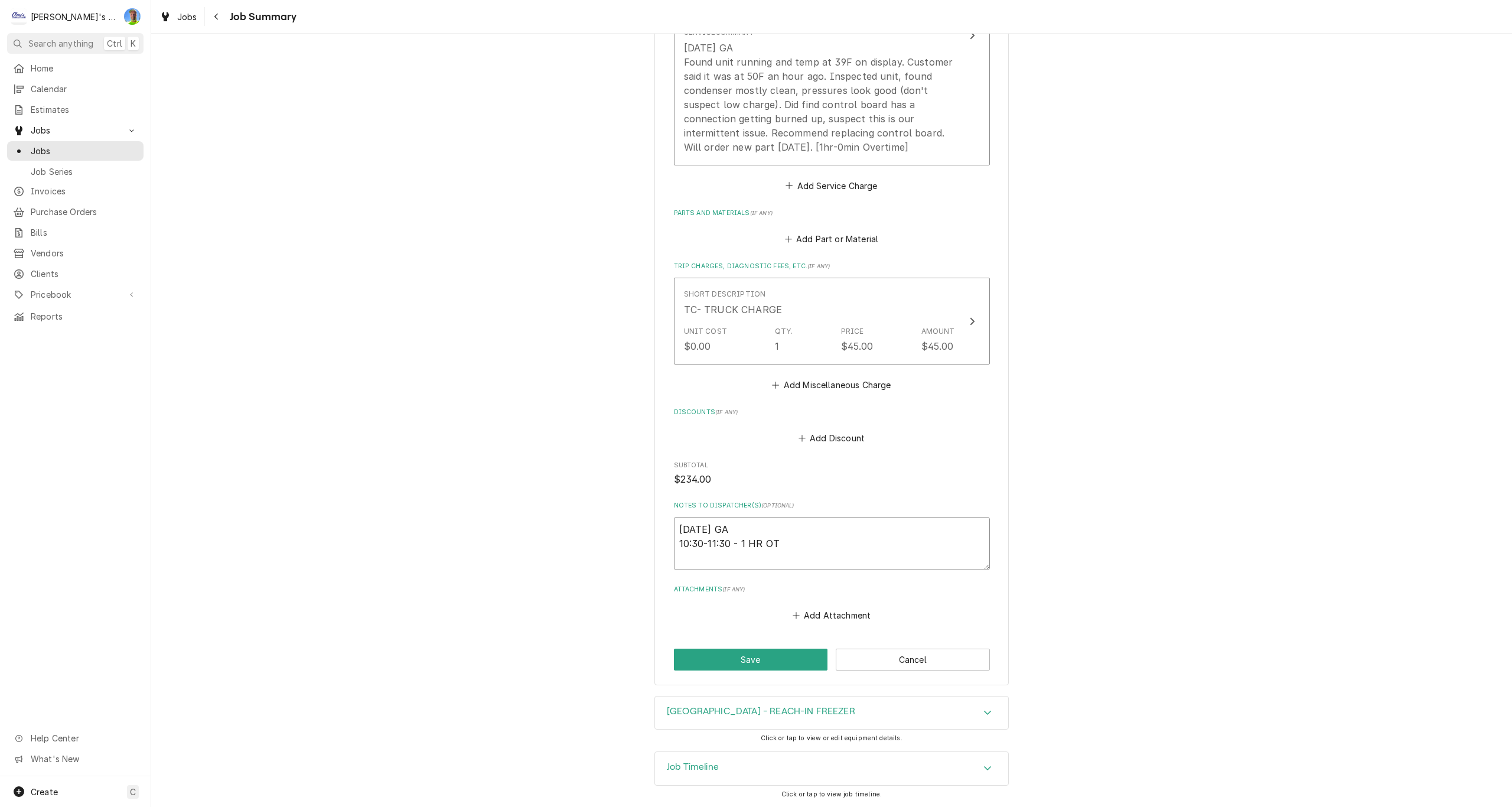
type textarea "[DATE] GA 10:30-11:30 - 1 HR OT"
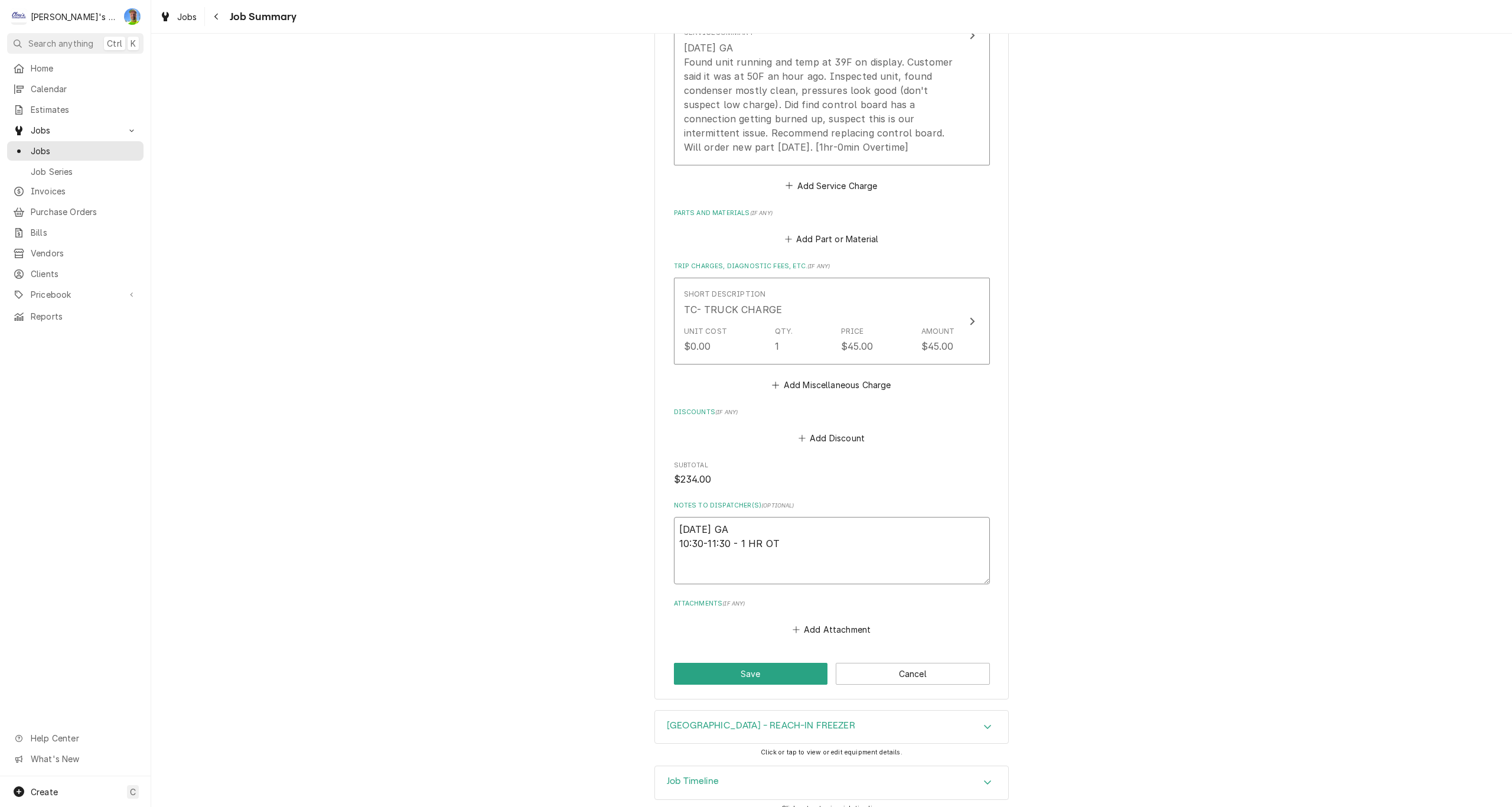
type textarea "x"
type textarea "8/30/2025 GA 10:30-11:30 - 1 HR OT 9"
type textarea "x"
type textarea "8/30/2025 GA 10:30-11:30 - 1 HR OT 9/"
type textarea "x"
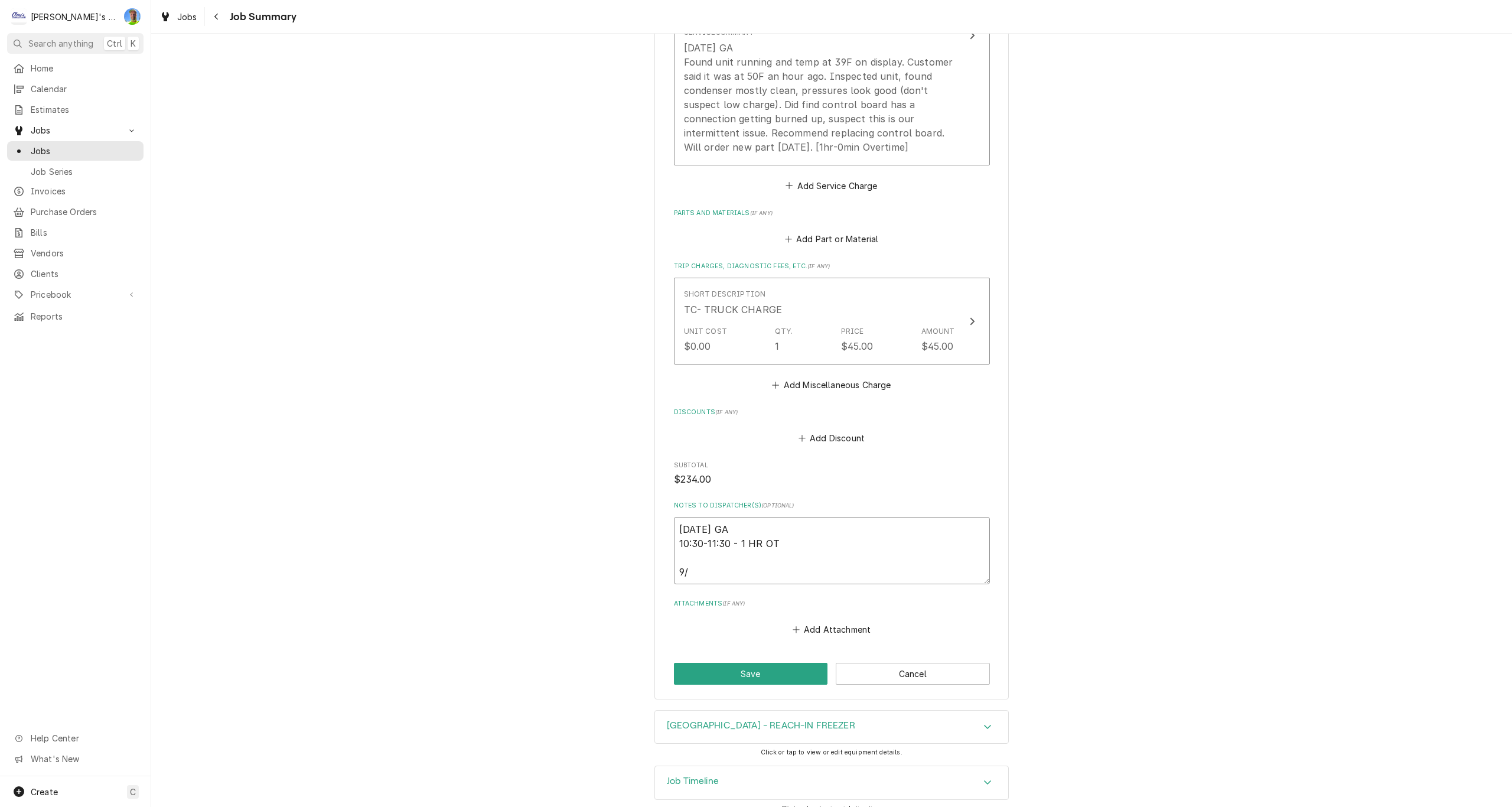
type textarea "8/30/2025 GA 10:30-11:30 - 1 HR OT 9/3"
type textarea "x"
type textarea "8/30/2025 GA 10:30-11:30 - 1 HR OT 9/3"
type textarea "x"
type textarea "8/30/2025 GA 10:30-11:30 - 1 HR OT 9/3 G"
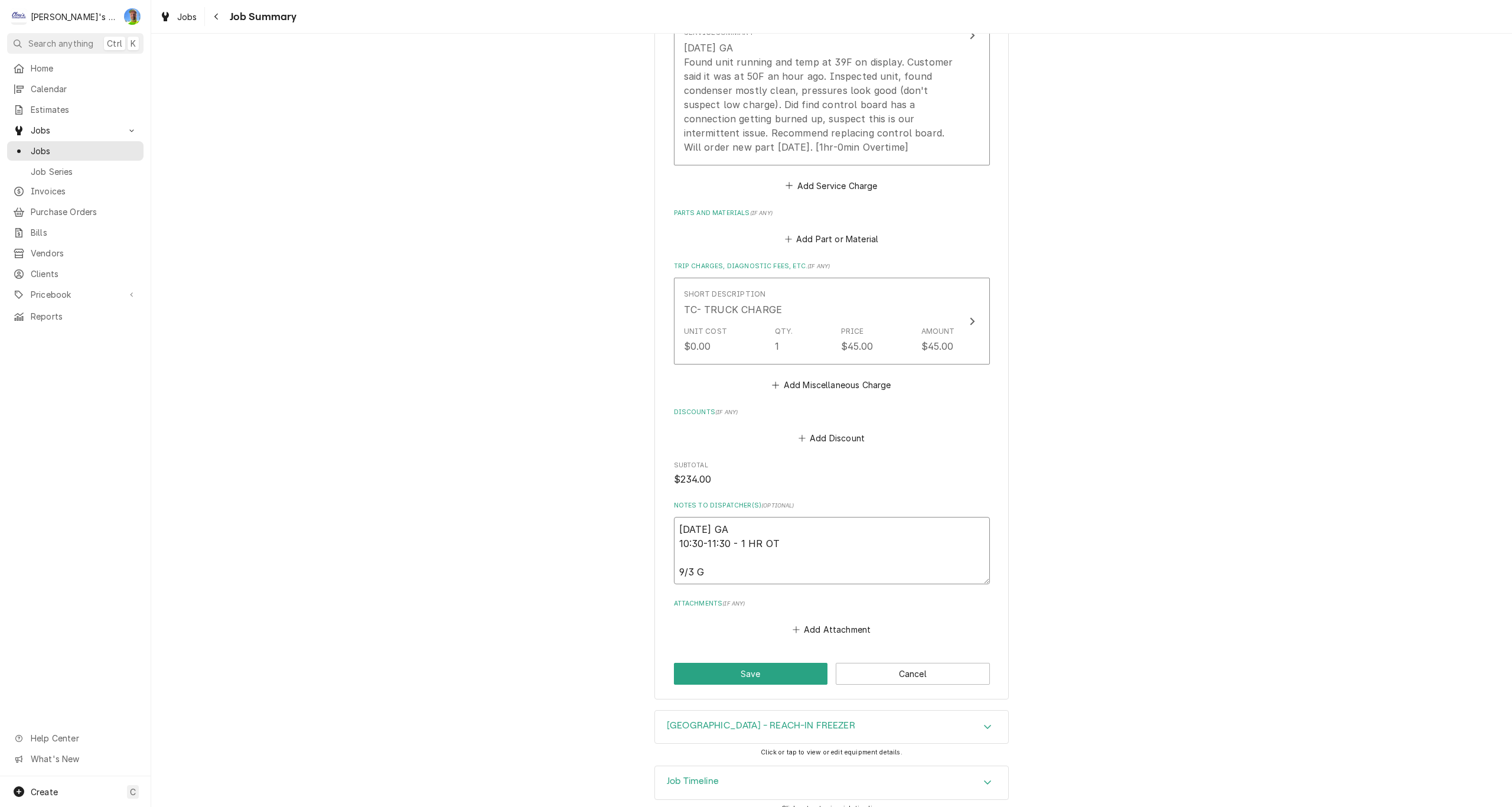
type textarea "x"
type textarea "8/30/2025 GA 10:30-11:30 - 1 HR OT 9/3 GA"
type textarea "x"
type textarea "8/30/2025 GA 10:30-11:30 - 1 HR OT 9/3 GA"
type textarea "x"
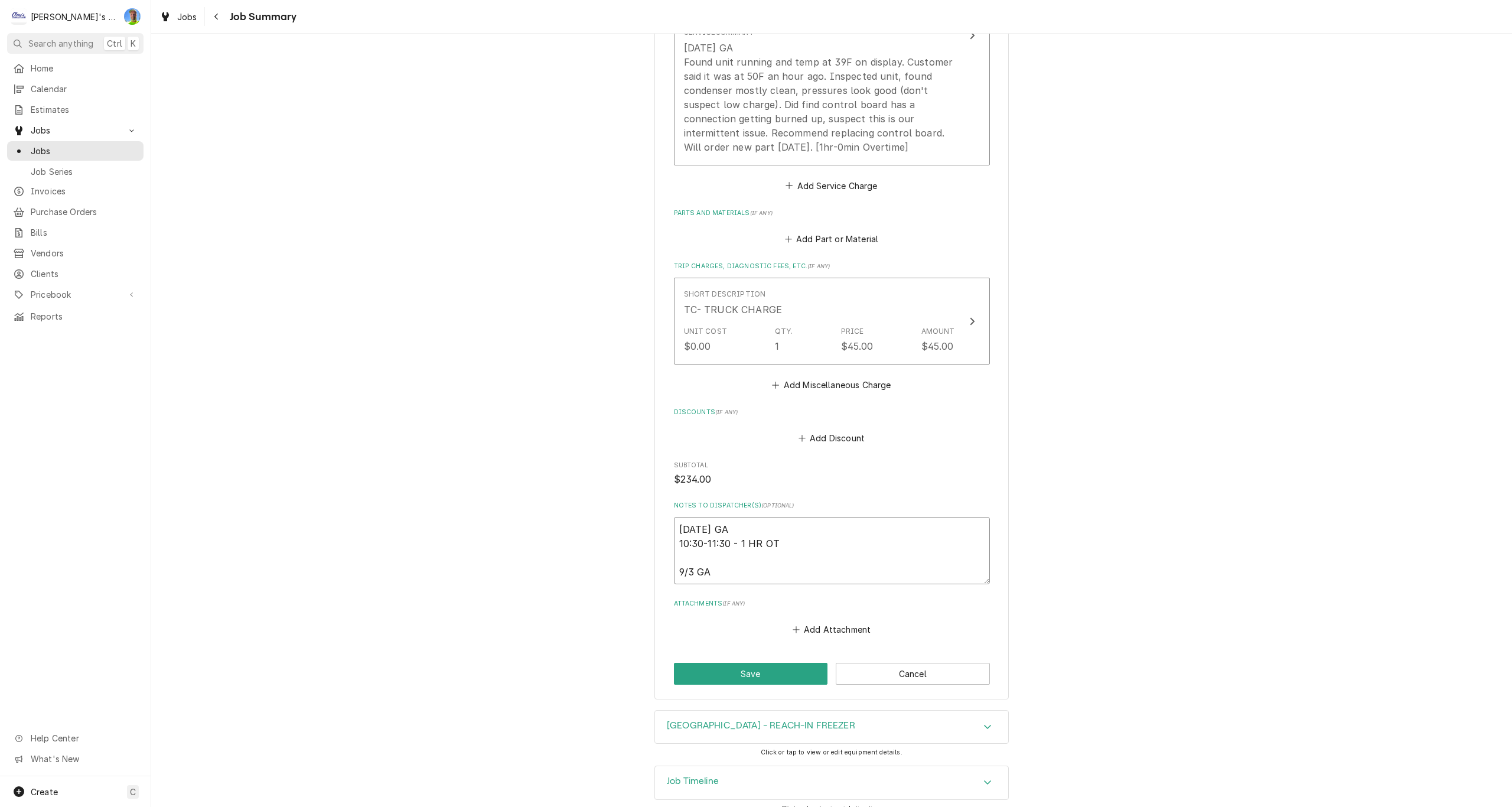
type textarea "8/30/2025 GA 10:30-11:30 - 1 HR OT 9/3 GA -"
type textarea "x"
type textarea "8/30/2025 GA 10:30-11:30 - 1 HR OT 9/3 GA -"
type textarea "x"
type textarea "8/30/2025 GA 10:30-11:30 - 1 HR OT 9/3 GA - o"
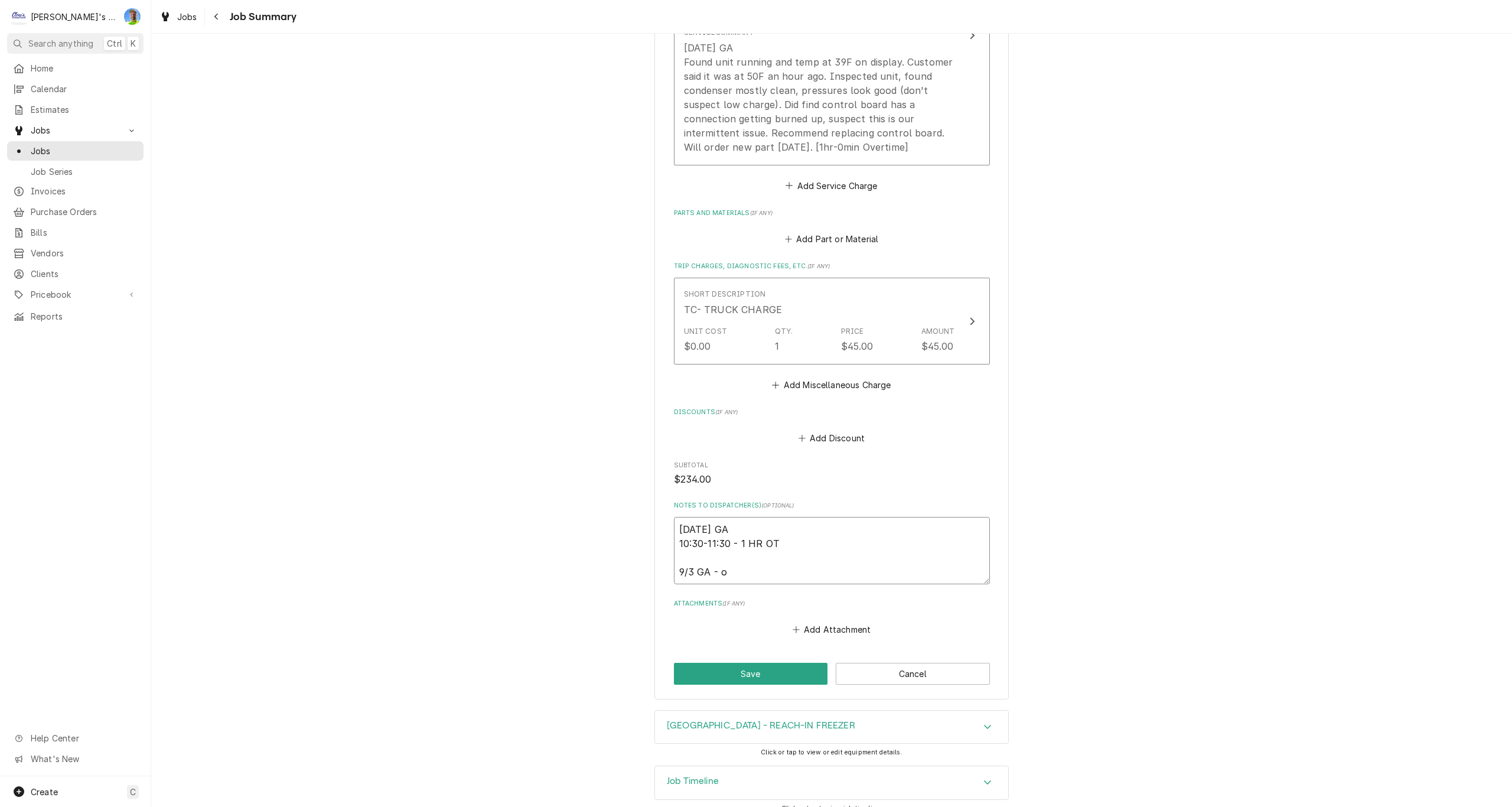
type textarea "x"
type textarea "8/30/2025 GA 10:30-11:30 - 1 HR OT 9/3 GA - or"
type textarea "x"
type textarea "8/30/2025 GA 10:30-11:30 - 1 HR OT 9/3 GA - ord"
type textarea "x"
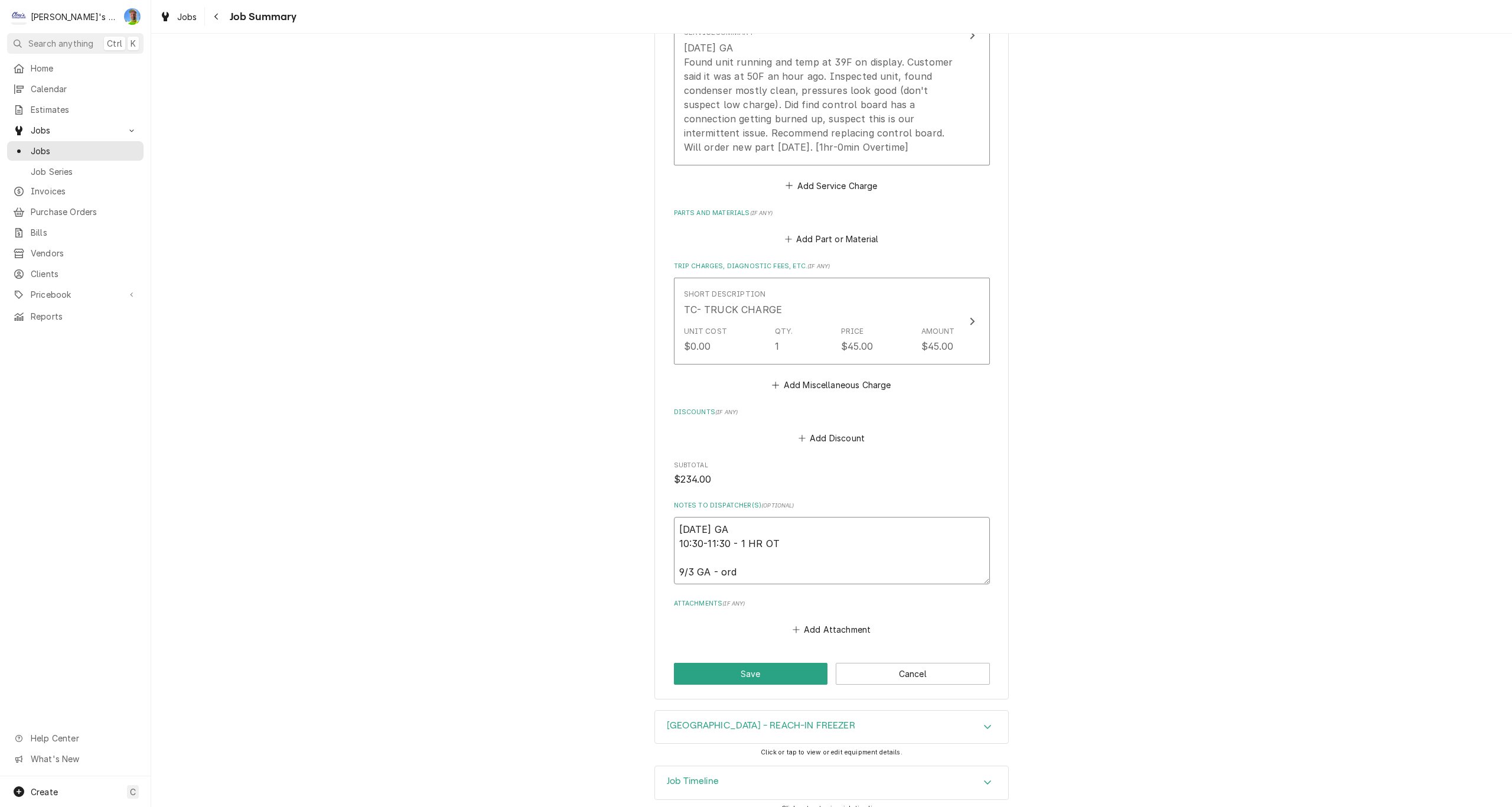
type textarea "8/30/2025 GA 10:30-11:30 - 1 HR OT 9/3 GA - orde"
type textarea "x"
type textarea "8/30/2025 GA 10:30-11:30 - 1 HR OT 9/3 GA - order"
type textarea "x"
type textarea "8/30/2025 GA 10:30-11:30 - 1 HR OT 9/3 GA - ordere"
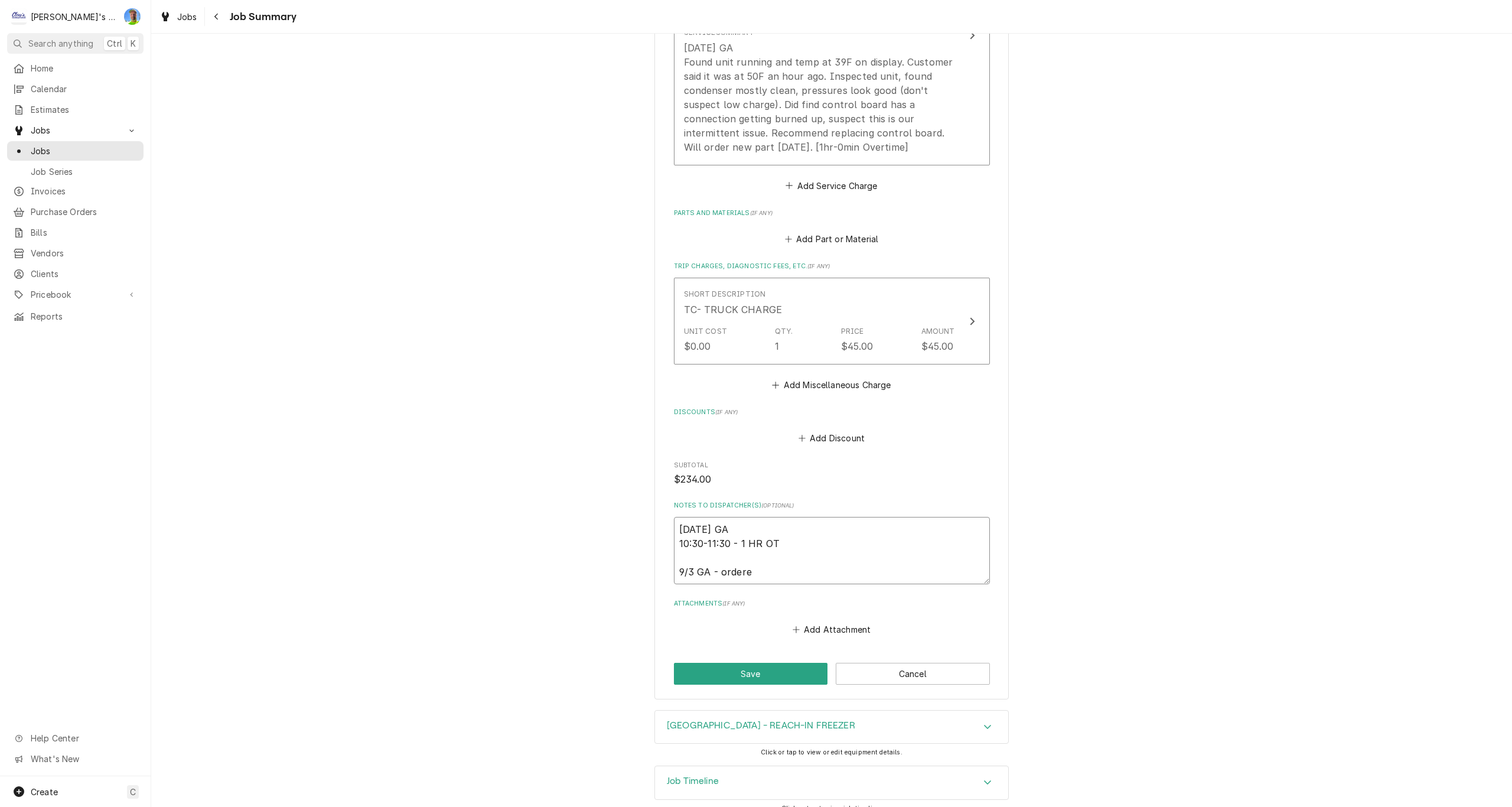
type textarea "x"
type textarea "8/30/2025 GA 10:30-11:30 - 1 HR OT 9/3 GA - ordered"
type textarea "x"
type textarea "8/30/2025 GA 10:30-11:30 - 1 HR OT 9/3 GA - ordered"
type textarea "x"
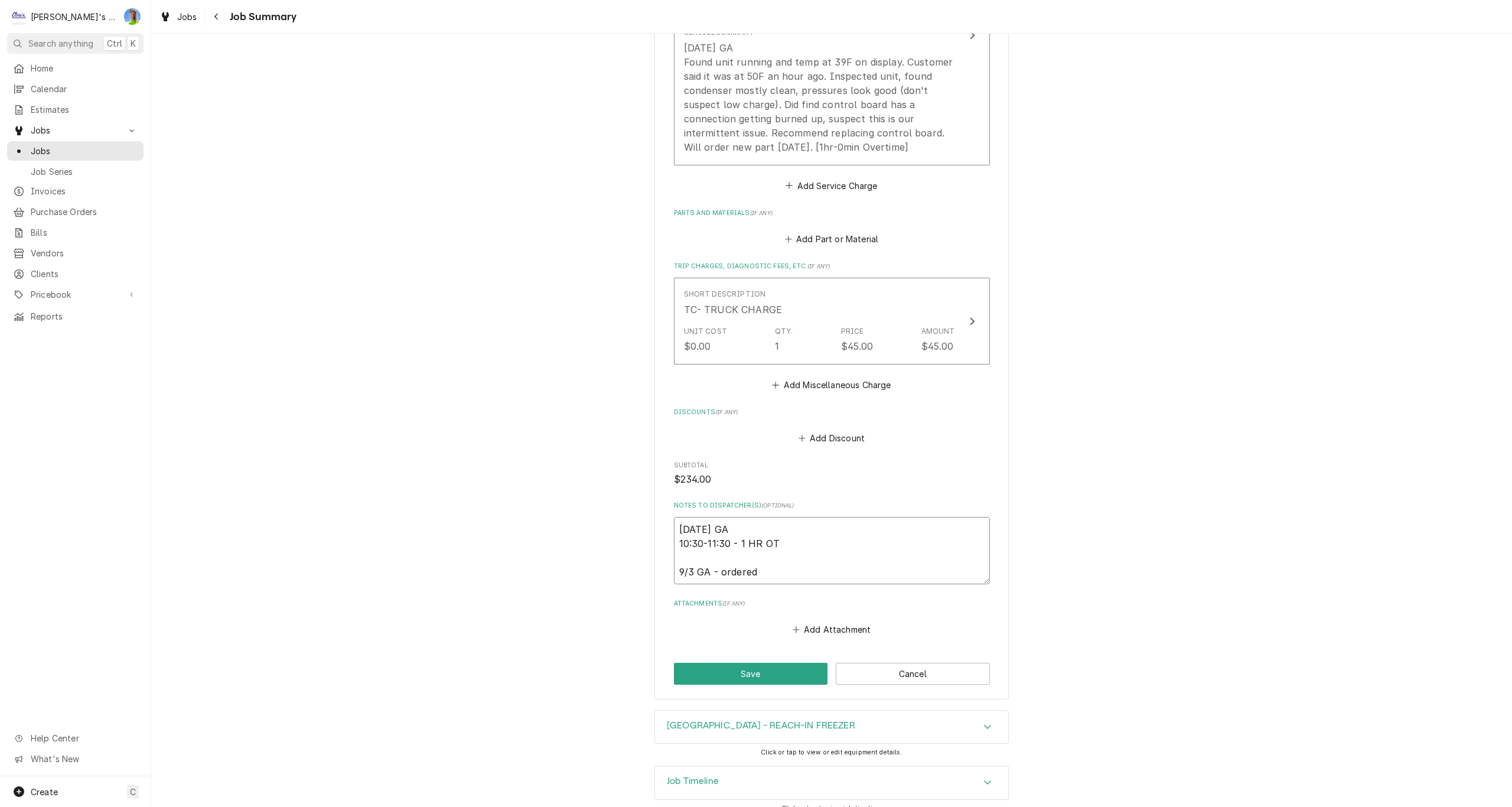
type textarea "8/30/2025 GA 10:30-11:30 - 1 HR OT 9/3 GA - ordered n"
type textarea "x"
type textarea "8/30/2025 GA 10:30-11:30 - 1 HR OT 9/3 GA - ordered ne"
type textarea "x"
type textarea "8/30/2025 GA 10:30-11:30 - 1 HR OT 9/3 GA - ordered new"
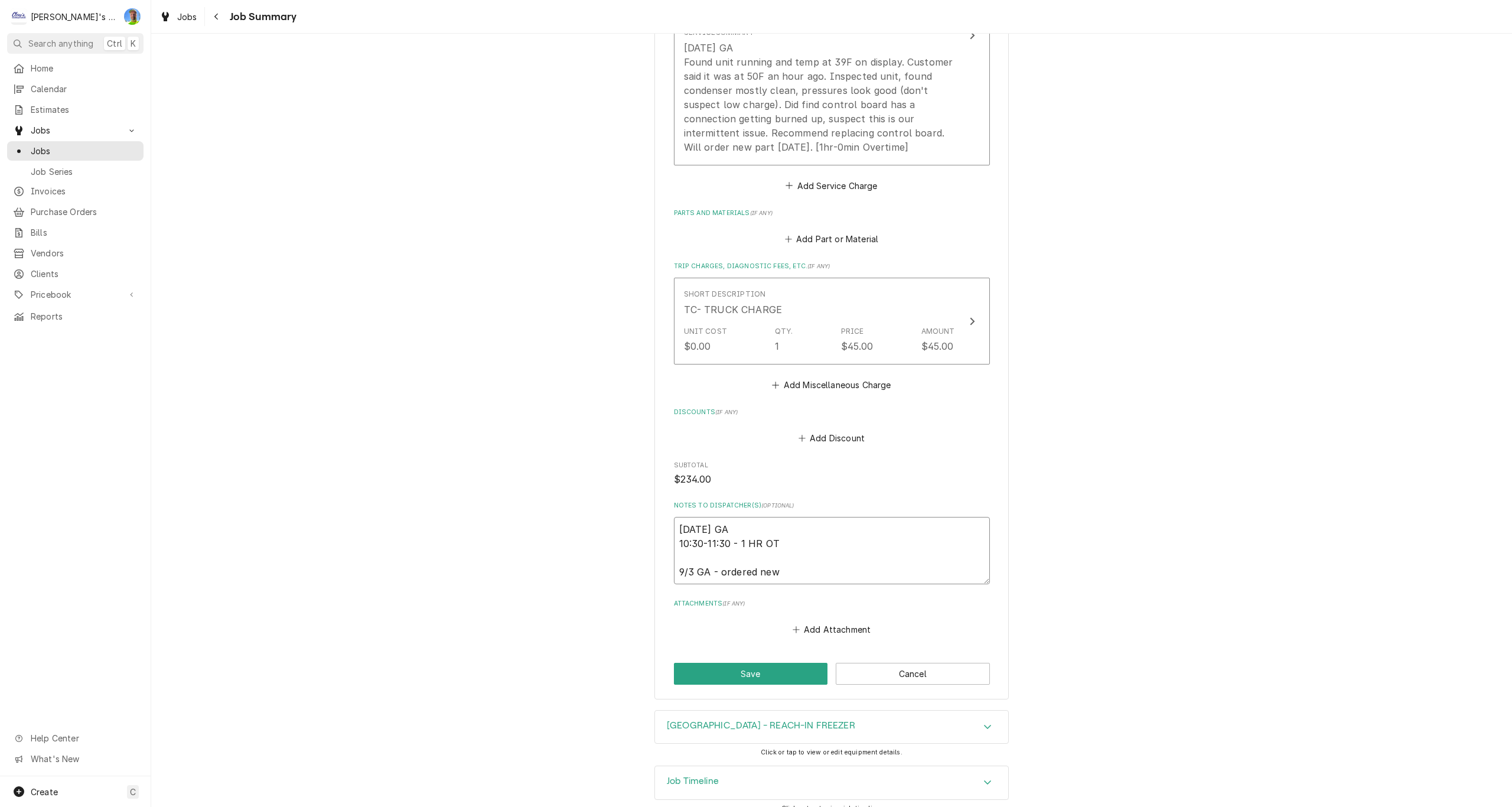
type textarea "x"
type textarea "8/30/2025 GA 10:30-11:30 - 1 HR OT 9/3 GA - ordered new"
type textarea "x"
type textarea "8/30/2025 GA 10:30-11:30 - 1 HR OT 9/3 GA - ordered new c"
type textarea "x"
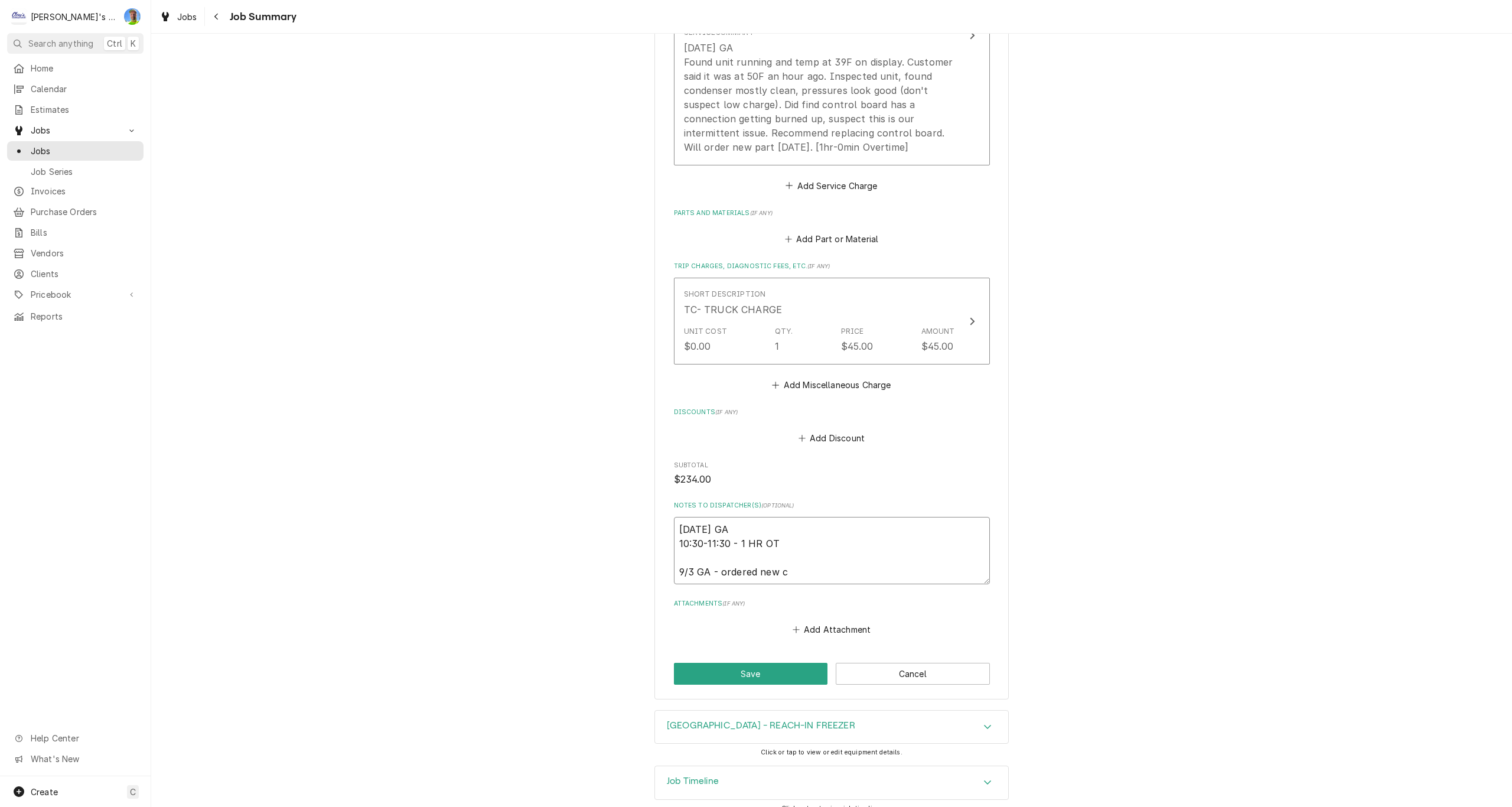
type textarea "8/30/2025 GA 10:30-11:30 - 1 HR OT 9/3 GA - ordered new co"
type textarea "x"
type textarea "8/30/2025 GA 10:30-11:30 - 1 HR OT 9/3 GA - ordered new con"
type textarea "x"
type textarea "8/30/2025 GA 10:30-11:30 - 1 HR OT 9/3 GA - ordered new cont"
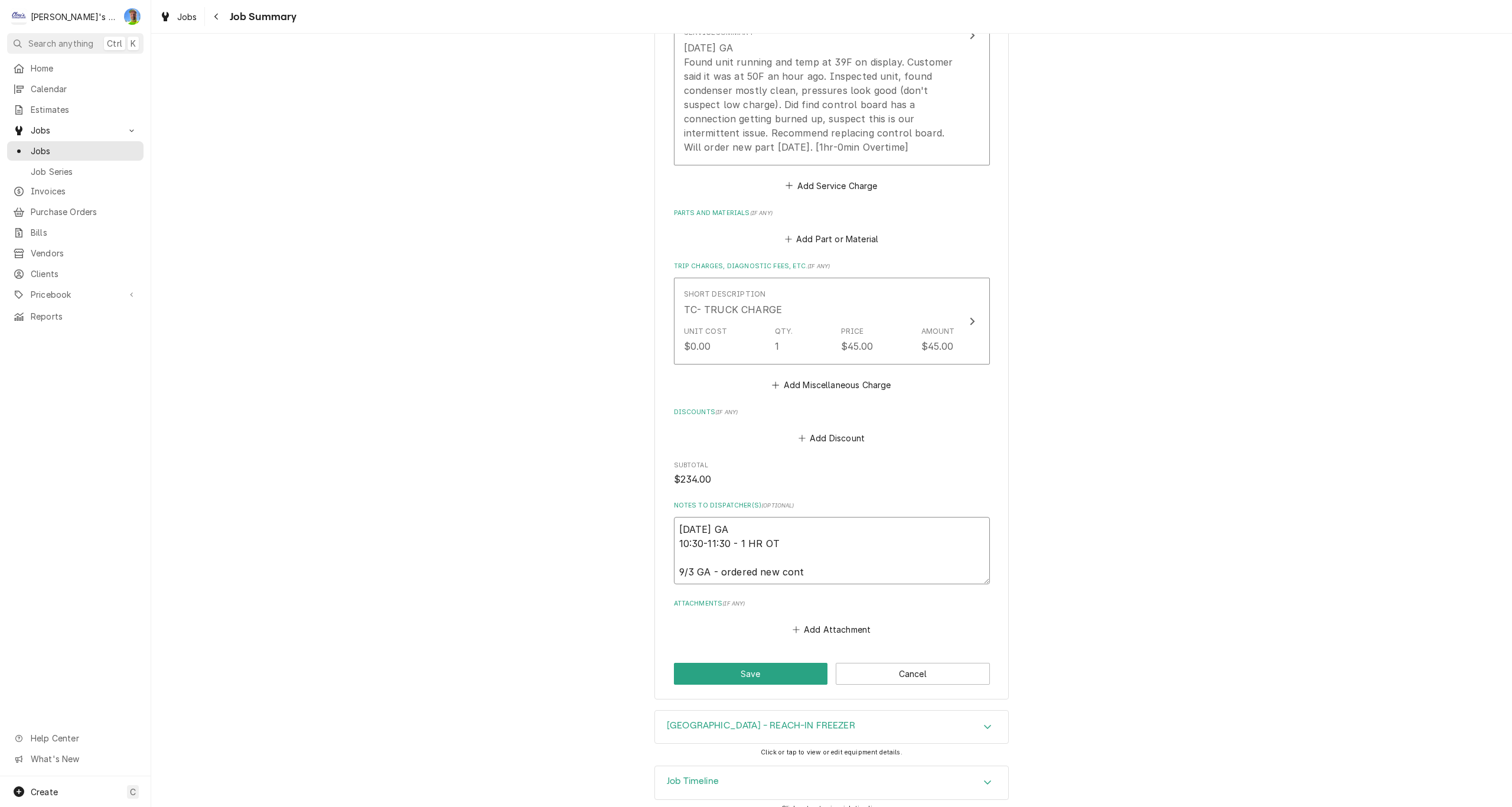
type textarea "x"
type textarea "8/30/2025 GA 10:30-11:30 - 1 HR OT 9/3 GA - ordered new contr"
type textarea "x"
type textarea "8/30/2025 GA 10:30-11:30 - 1 HR OT 9/3 GA - ordered new contro"
type textarea "x"
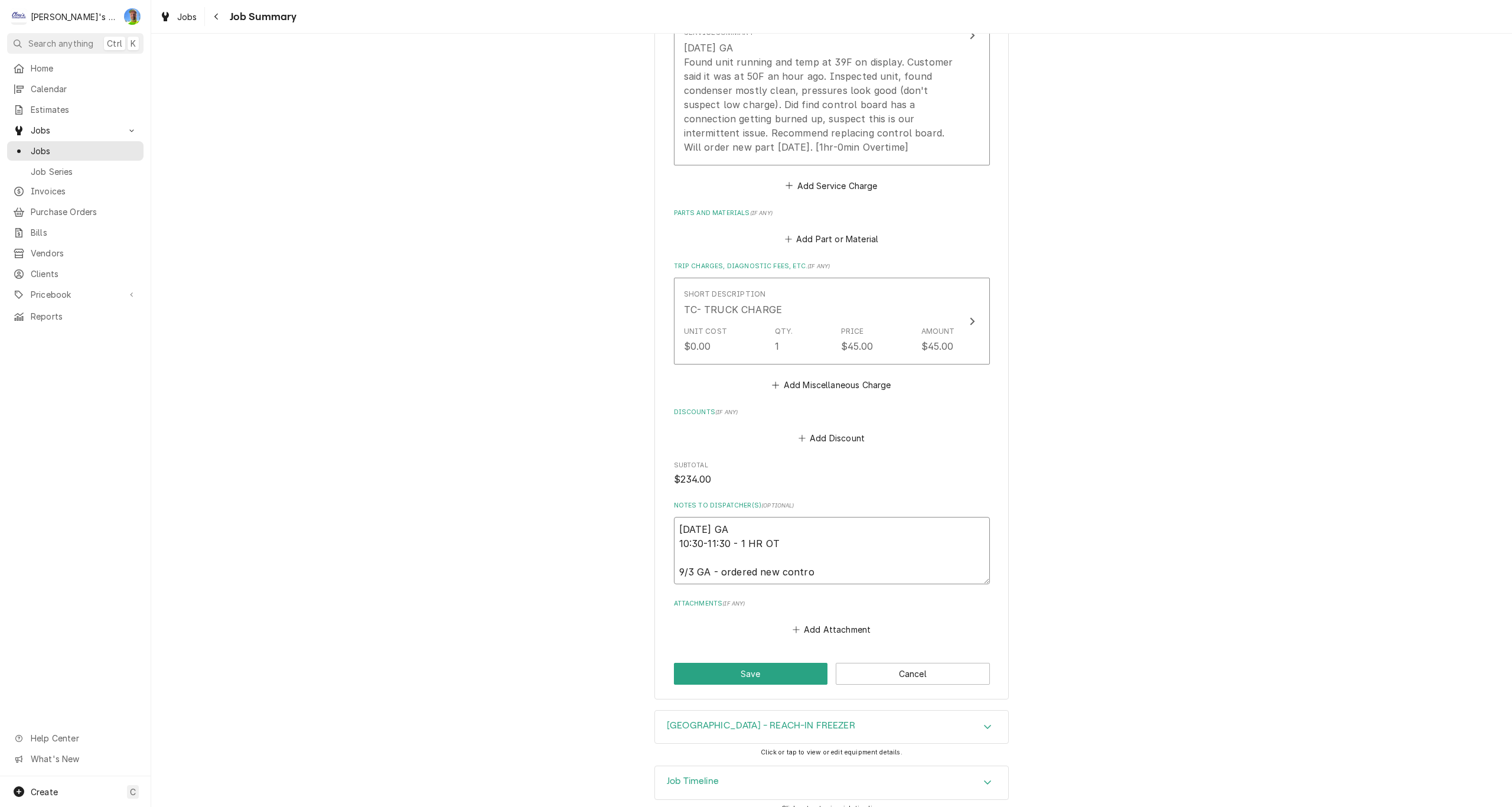
type textarea "8/30/2025 GA 10:30-11:30 - 1 HR OT 9/3 GA - ordered new control"
type textarea "x"
type textarea "8/30/2025 GA 10:30-11:30 - 1 HR OT 9/3 GA - ordered new control"
type textarea "x"
type textarea "8/30/2025 GA 10:30-11:30 - 1 HR OT 9/3 GA - ordered new control b"
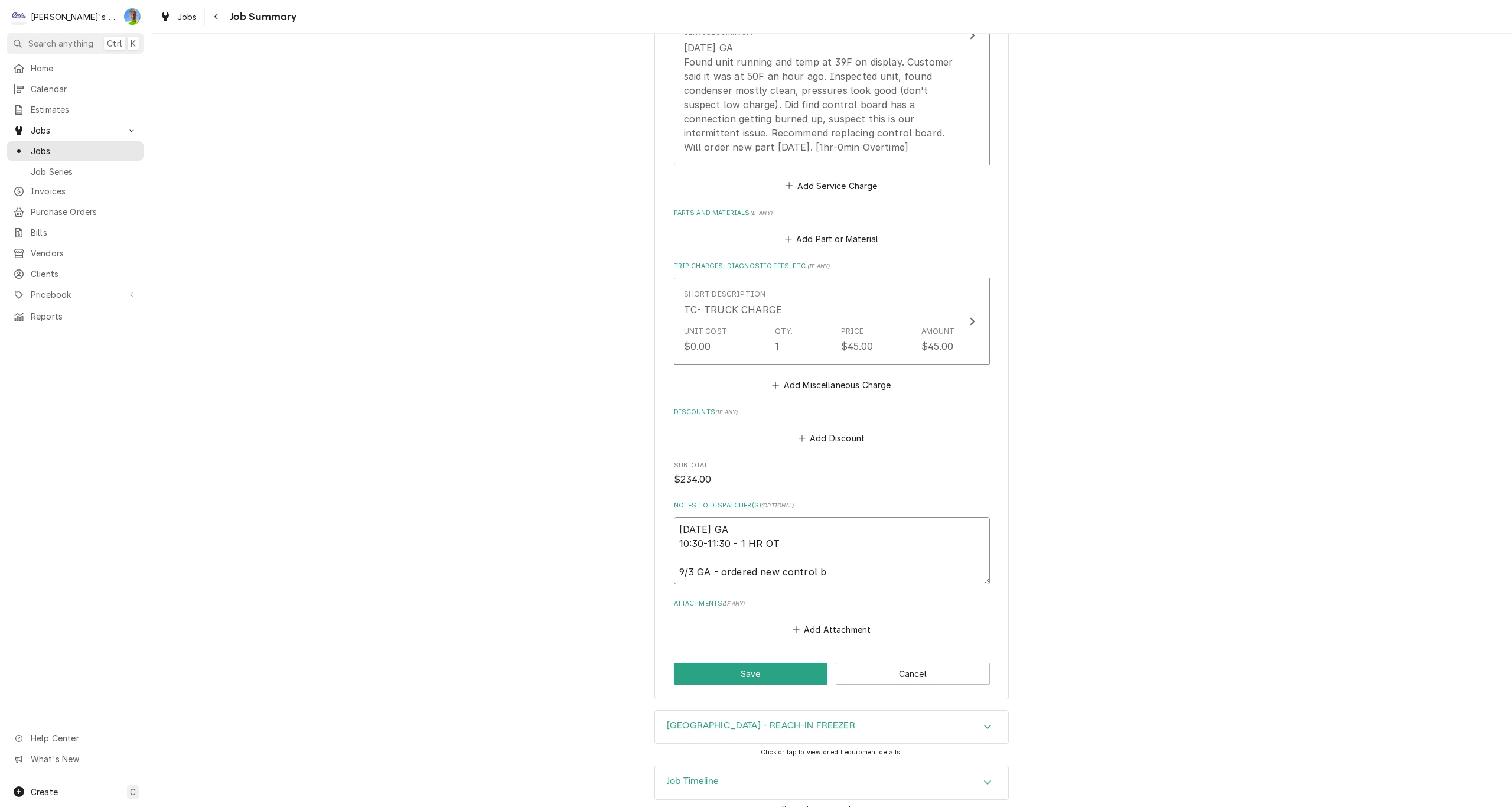
type textarea "x"
type textarea "8/30/2025 GA 10:30-11:30 - 1 HR OT 9/3 GA - ordered new control bo"
type textarea "x"
type textarea "8/30/2025 GA 10:30-11:30 - 1 HR OT 9/3 GA - ordered new control boa"
type textarea "x"
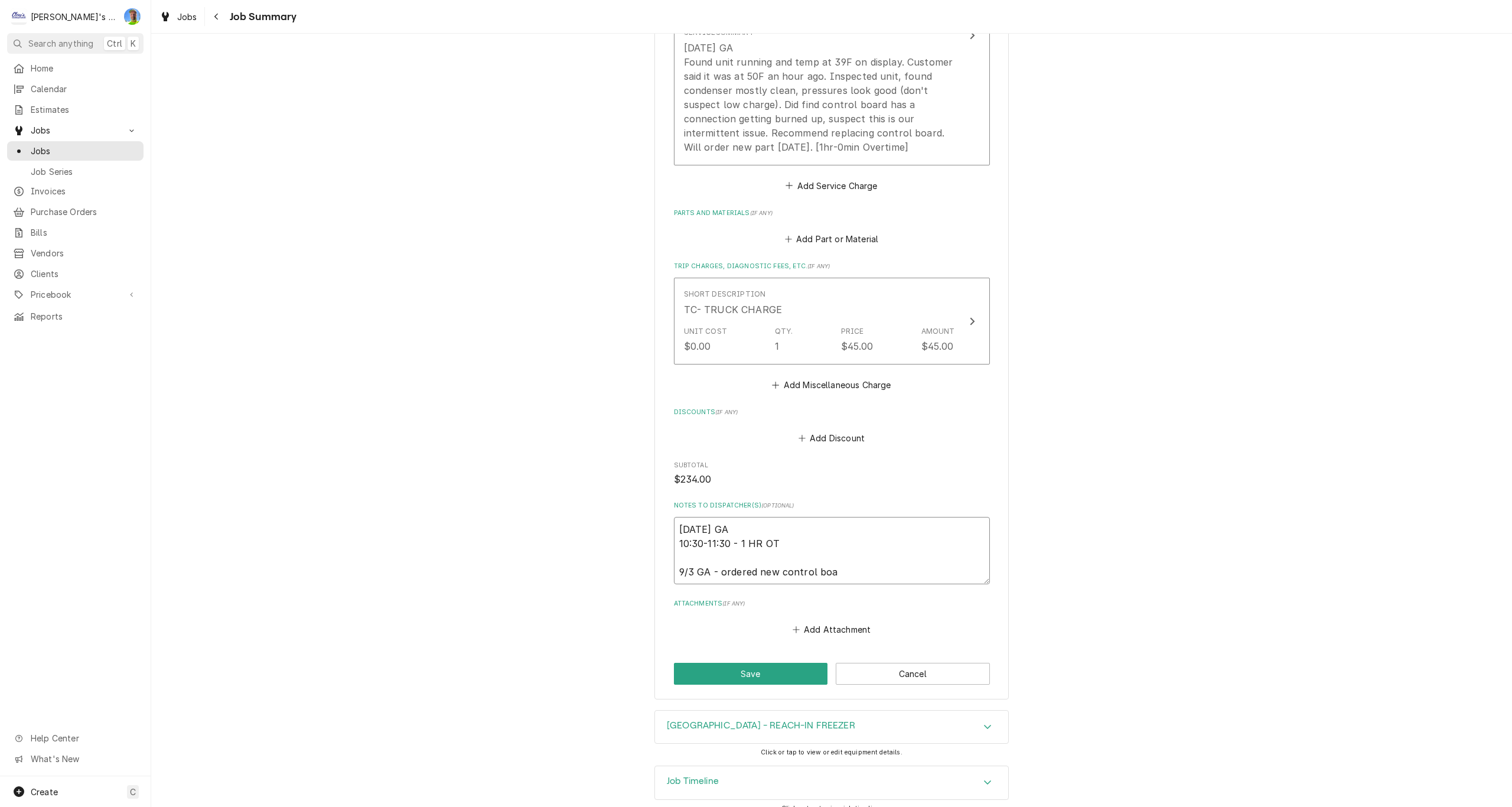
type textarea "8/30/2025 GA 10:30-11:30 - 1 HR OT 9/3 GA - ordered new control boar"
type textarea "x"
type textarea "8/30/2025 GA 10:30-11:30 - 1 HR OT 9/3 GA - ordered new control board"
type textarea "x"
type textarea "8/30/2025 GA 10:30-11:30 - 1 HR OT 9/3 GA - ordered new control board"
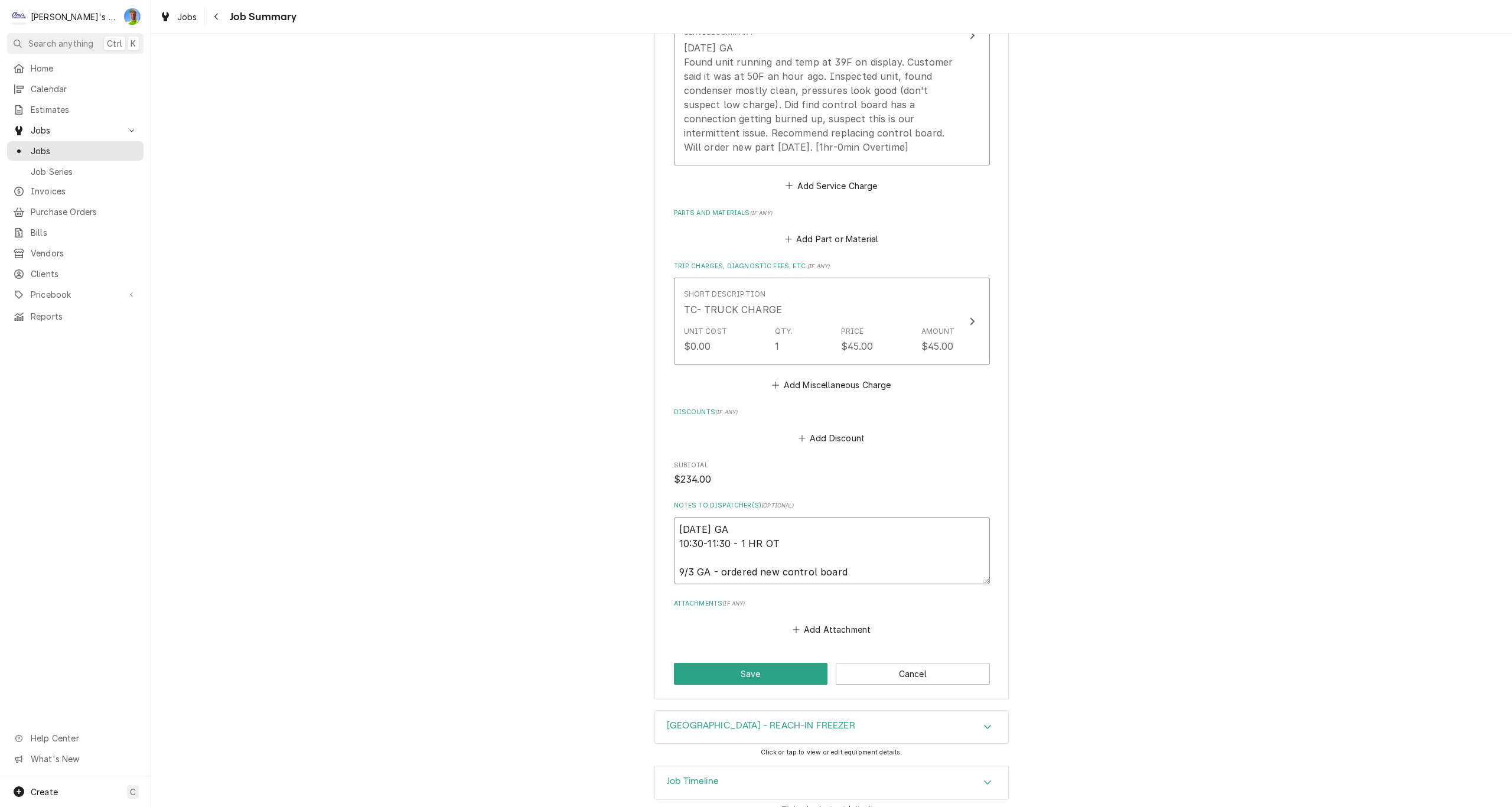
type textarea "x"
type textarea "8/30/2025 GA 10:30-11:30 - 1 HR OT 9/3 GA - ordered new control board f"
type textarea "x"
type textarea "8/30/2025 GA 10:30-11:30 - 1 HR OT 9/3 GA - ordered new control board fr"
type textarea "x"
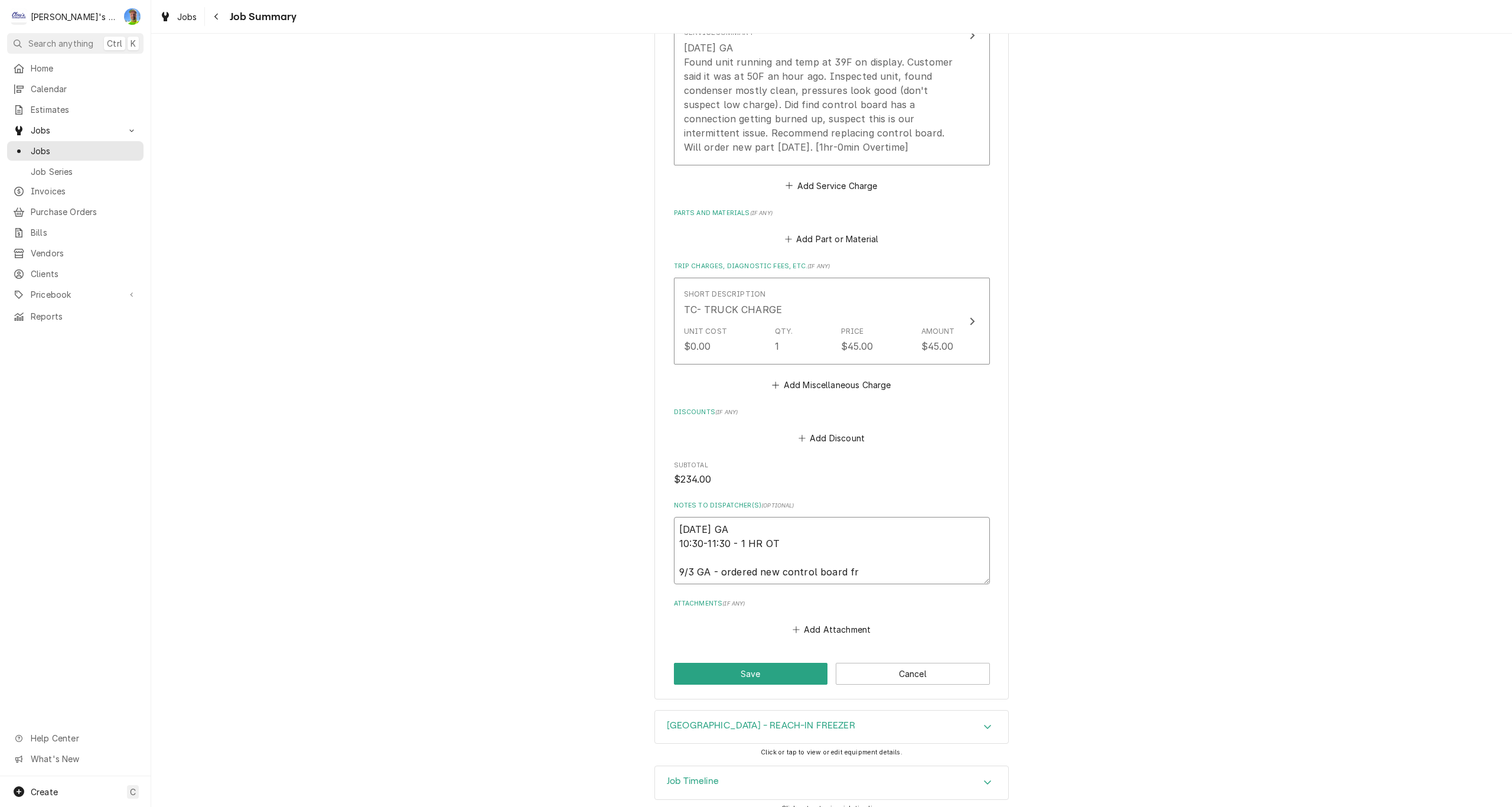
type textarea "8/30/2025 GA 10:30-11:30 - 1 HR OT 9/3 GA - ordered new control board fro"
type textarea "x"
type textarea "8/30/2025 GA 10:30-11:30 - 1 HR OT 9/3 GA - ordered new control board from"
type textarea "x"
type textarea "8/30/2025 GA 10:30-11:30 - 1 HR OT 9/3 GA - ordered new control board from"
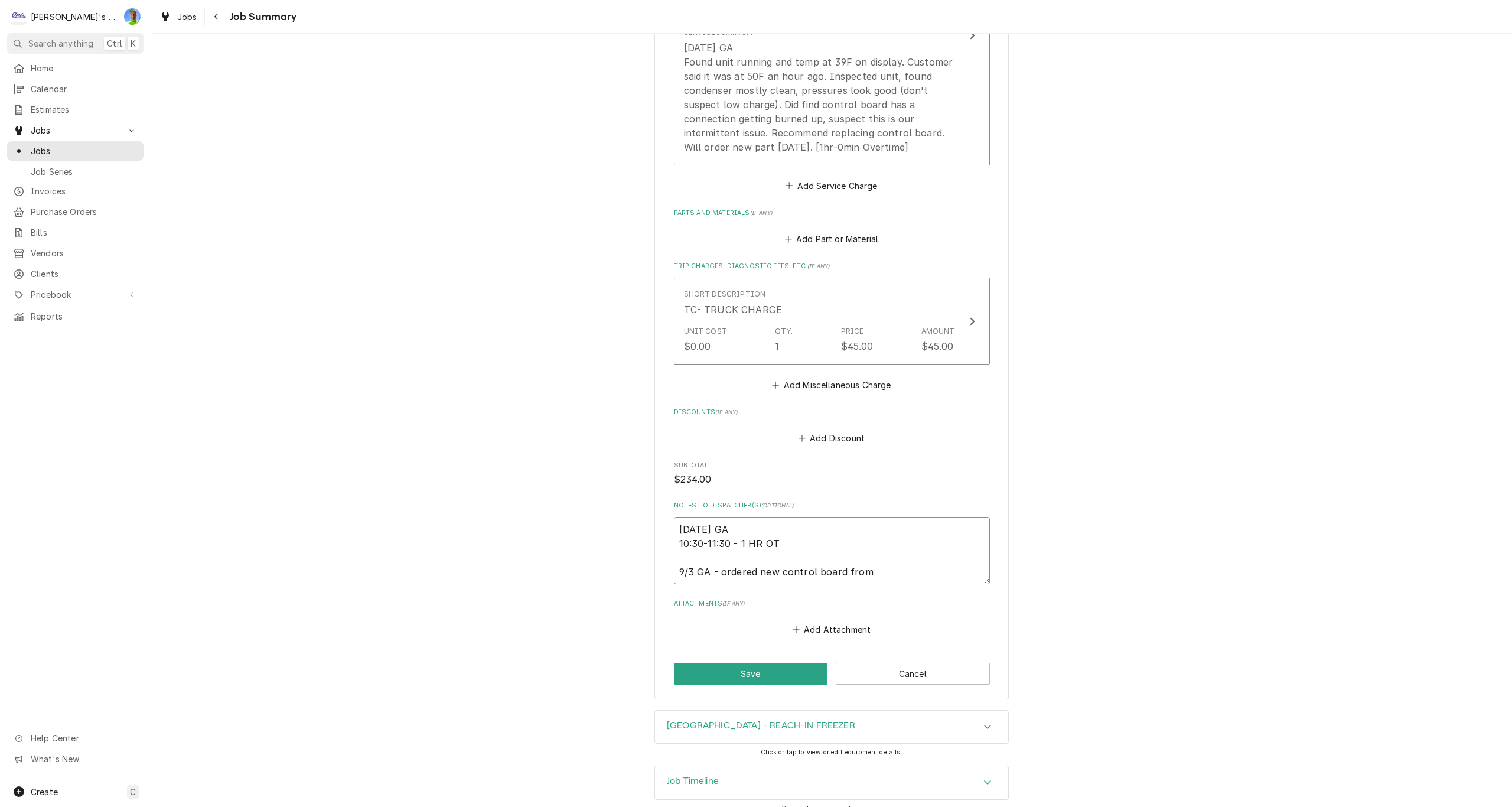
type textarea "x"
type textarea "8/30/2025 GA 10:30-11:30 - 1 HR OT 9/3 GA - ordered new control board from C"
type textarea "x"
type textarea "8/30/2025 GA 10:30-11:30 - 1 HR OT 9/3 GA - ordered new control board from Ca"
type textarea "x"
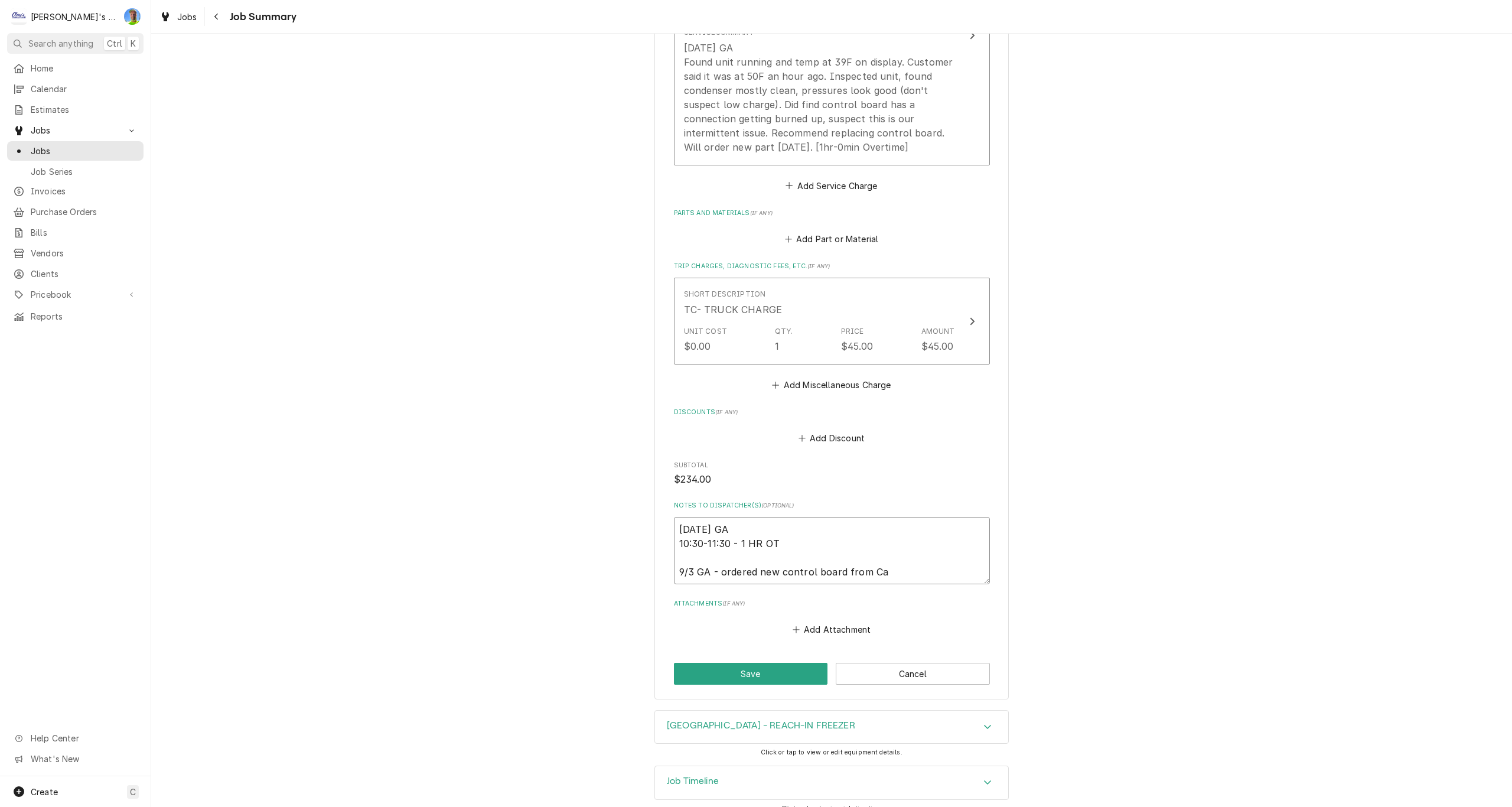
type textarea "8/30/2025 GA 10:30-11:30 - 1 HR OT 9/3 GA - ordered new control board from Cas"
type textarea "x"
type textarea "8/30/2025 GA 10:30-11:30 - 1 HR OT 9/3 GA - ordered new control board from Case"
type textarea "x"
type textarea "8/30/2025 GA 10:30-11:30 - 1 HR OT 9/3 GA - ordered new control board from Case"
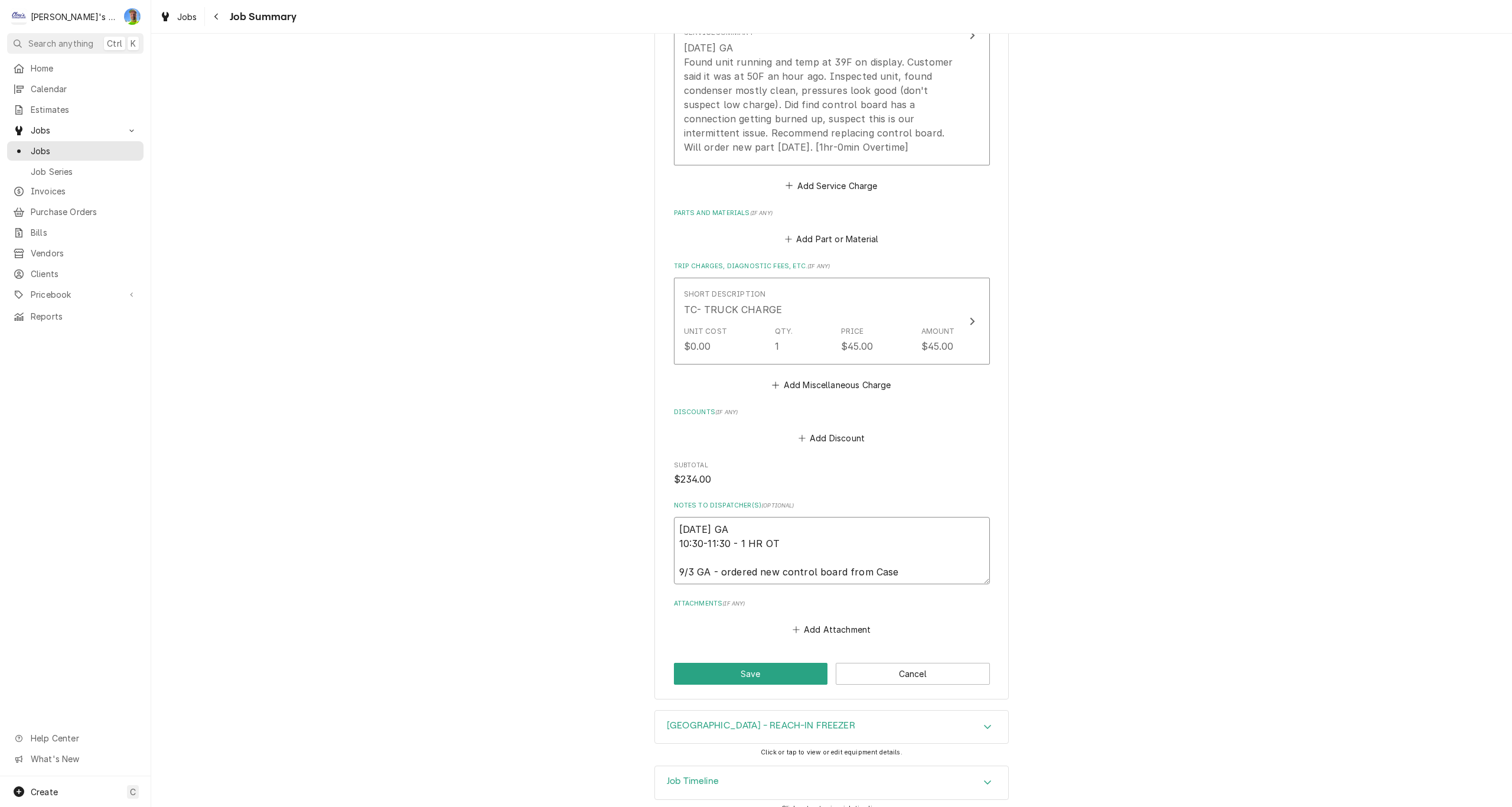
type textarea "x"
type textarea "8/30/2025 GA 10:30-11:30 - 1 HR OT 9/3 GA - ordered new control board from Case…"
type textarea "x"
type textarea "8/30/2025 GA 10:30-11:30 - 1 HR OT 9/3 GA - ordered new control board from Case…"
click at [785, 669] on button "Save" at bounding box center [751, 673] width 154 height 22
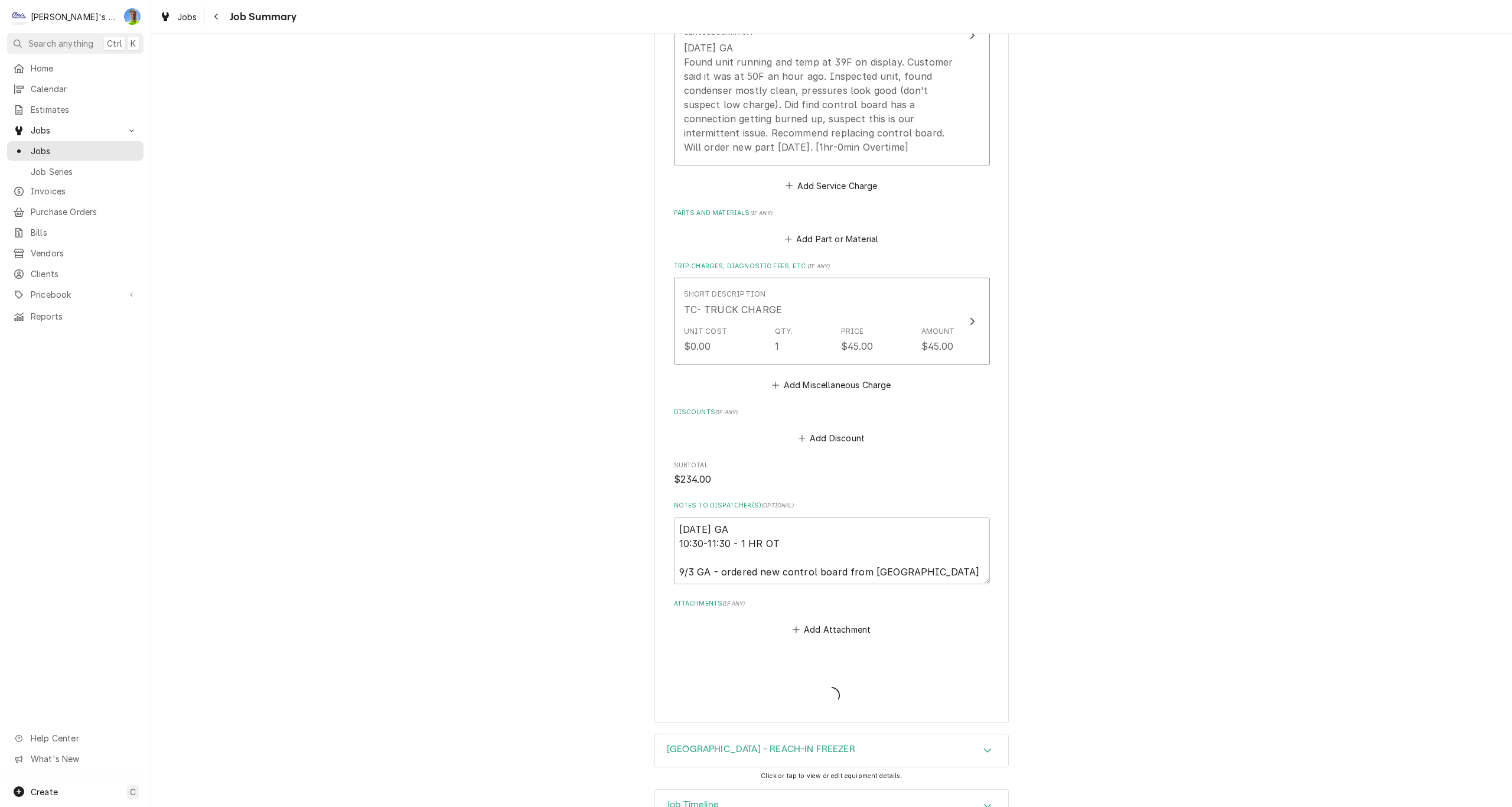
type textarea "x"
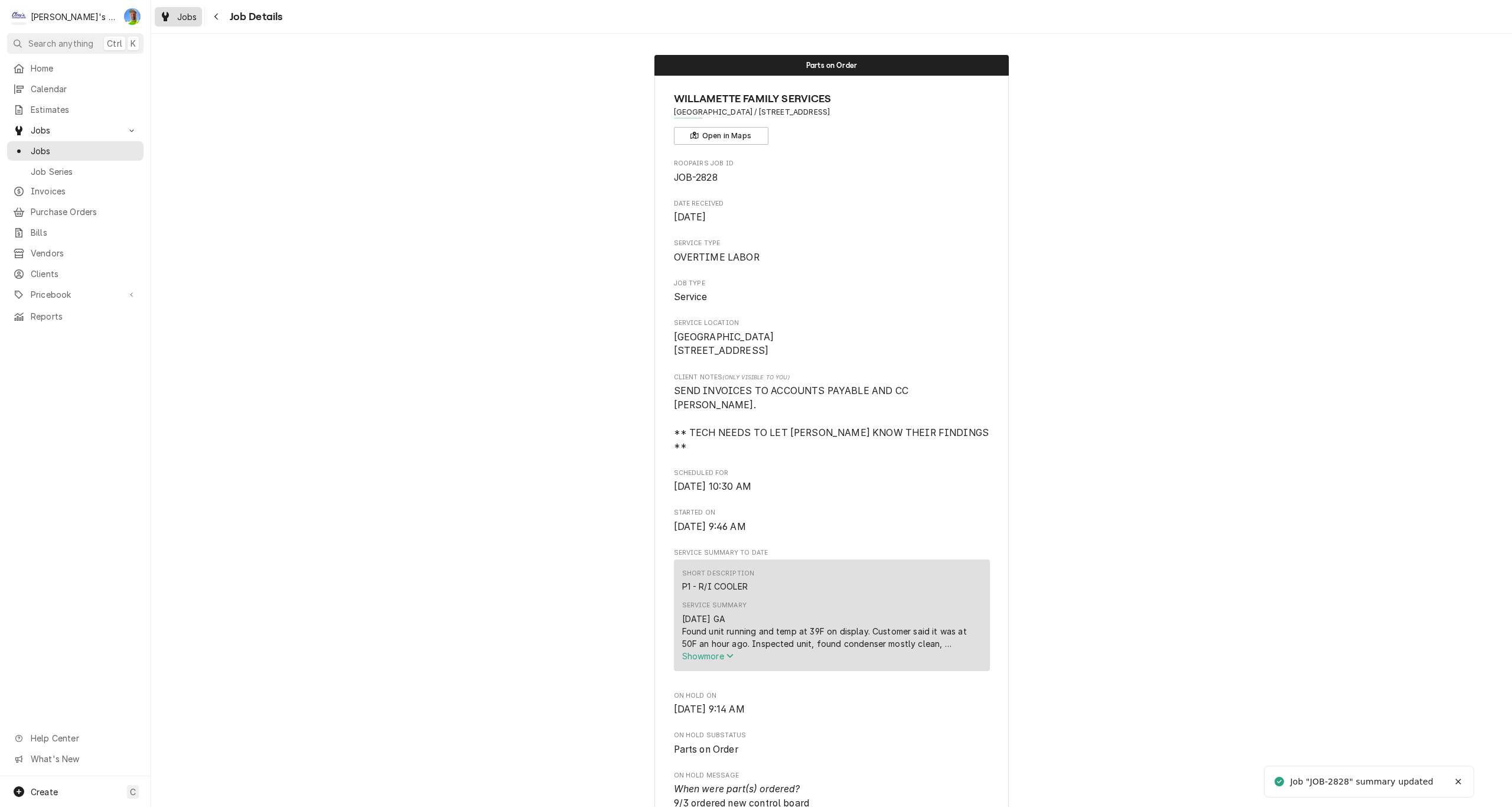
click at [176, 20] on div "Jobs" at bounding box center [178, 17] width 42 height 15
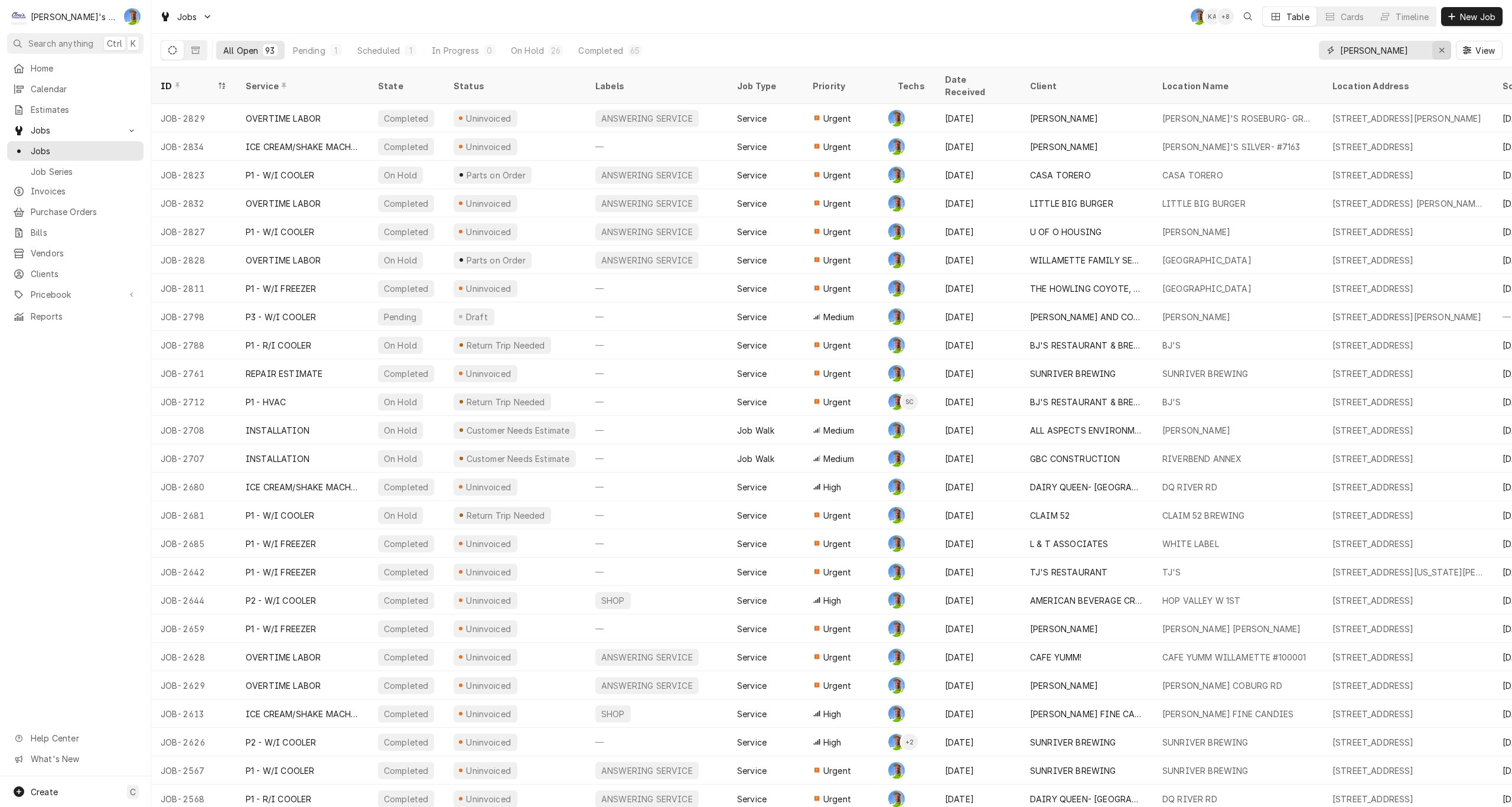
click at [1444, 52] on div "Erase input" at bounding box center [1441, 50] width 11 height 11
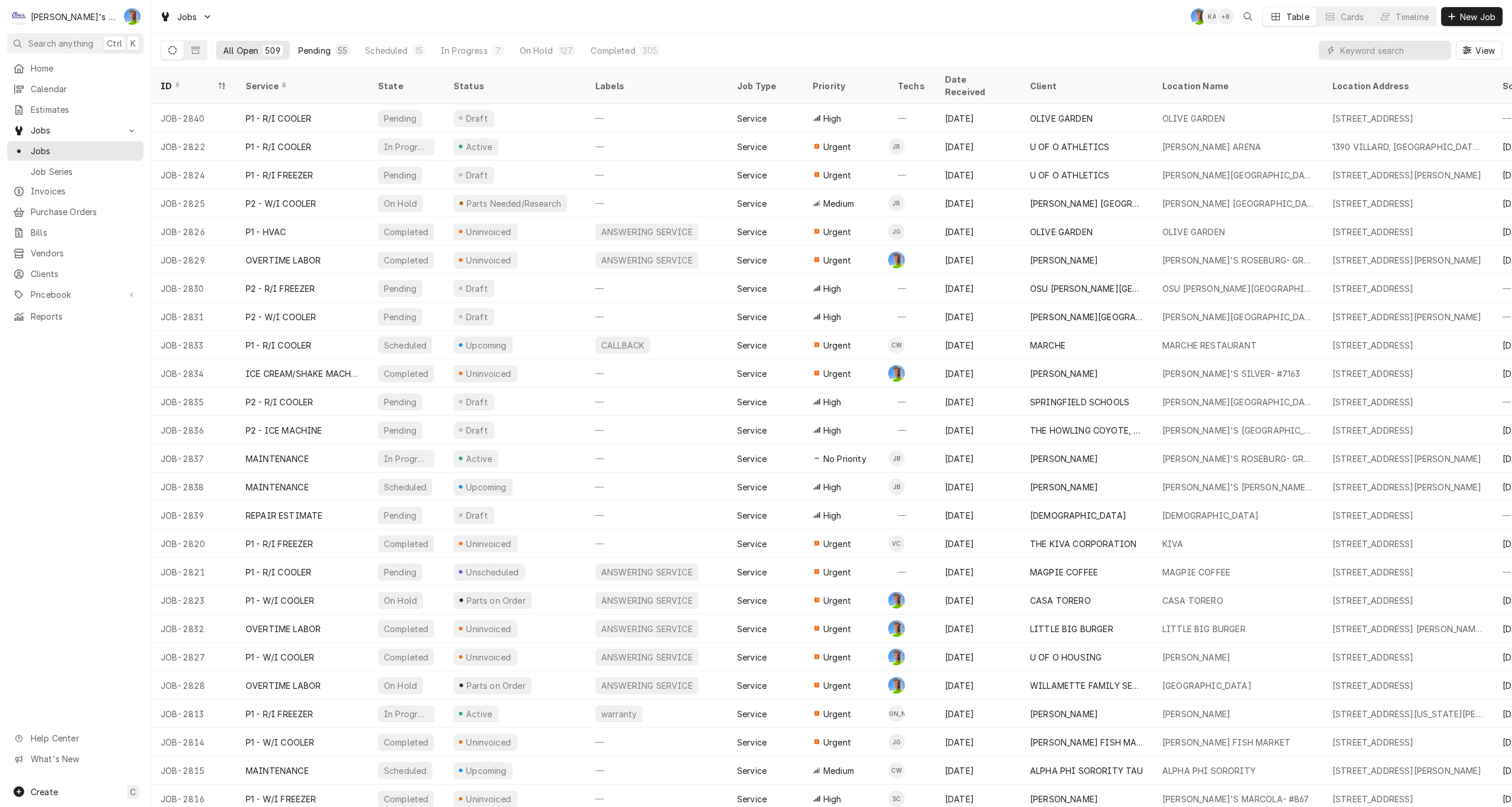
click at [314, 52] on div "Pending" at bounding box center [314, 50] width 33 height 12
